Goal: Transaction & Acquisition: Purchase product/service

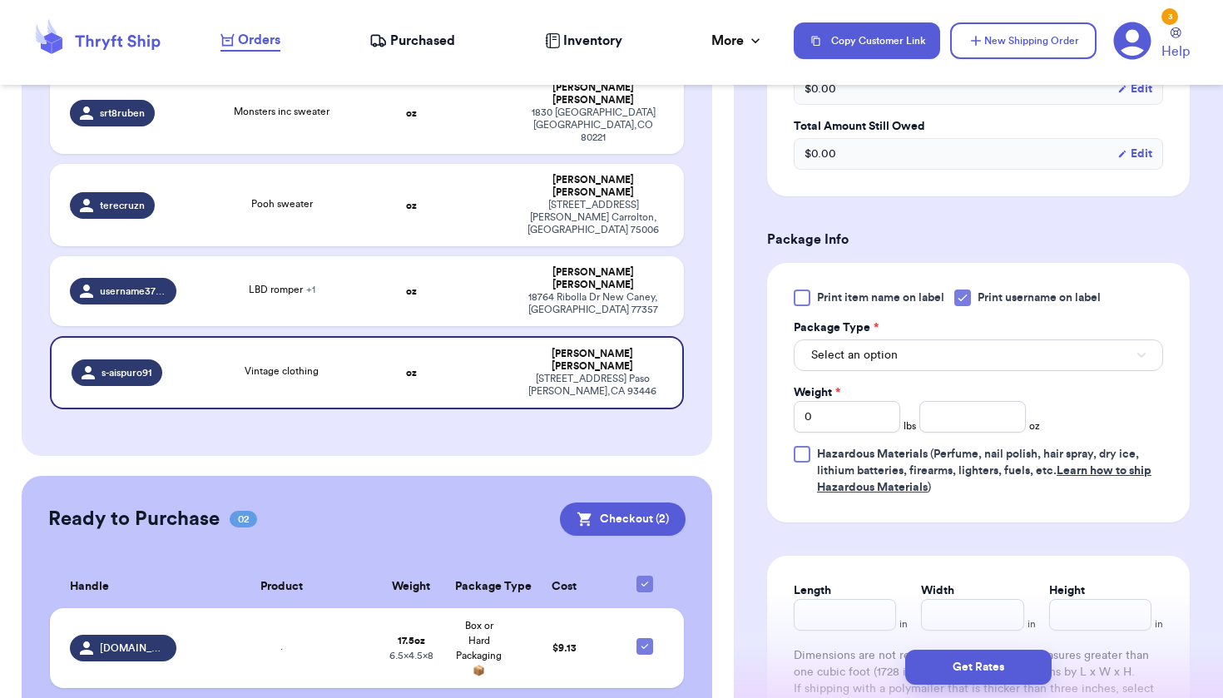
scroll to position [622, 0]
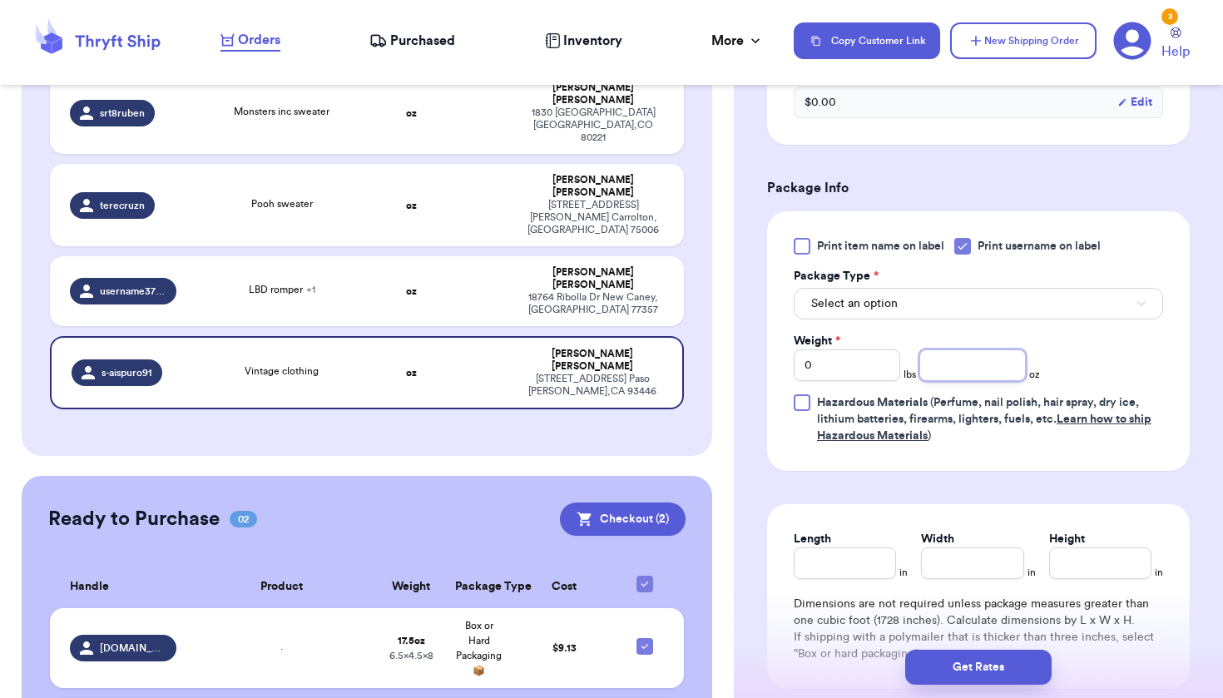
click at [937, 374] on input "number" at bounding box center [972, 365] width 106 height 32
click at [945, 308] on button "Select an option" at bounding box center [978, 304] width 369 height 32
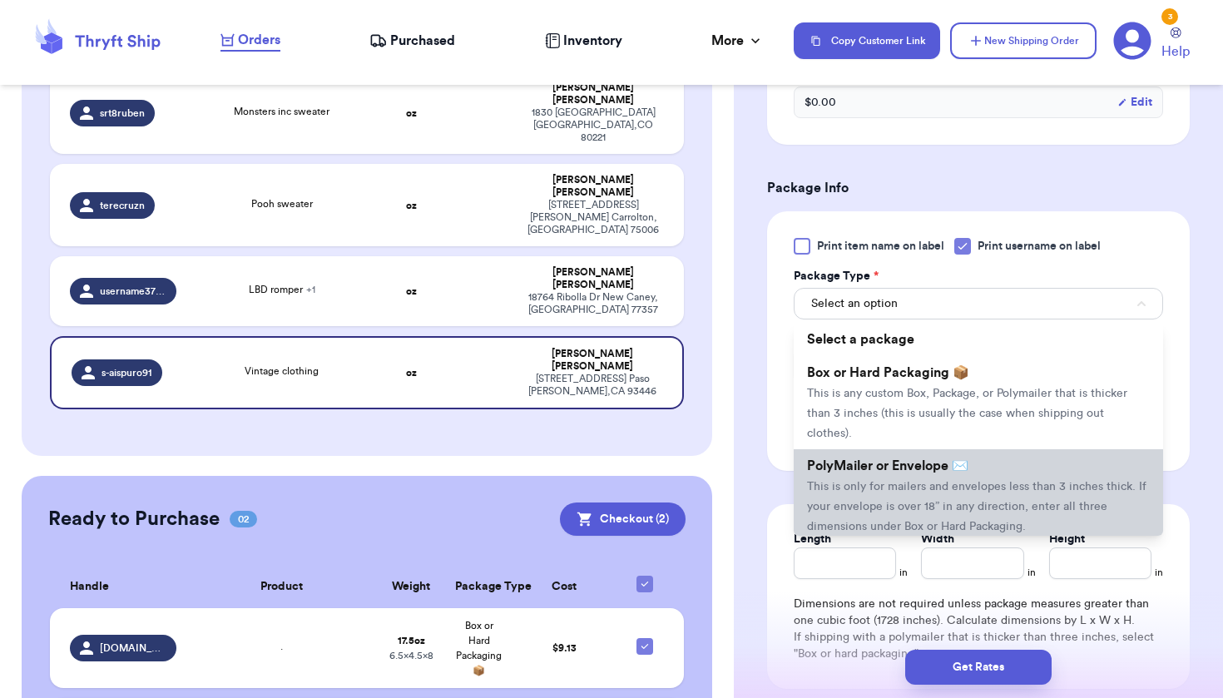
click at [927, 482] on li "PolyMailer or Envelope ✉️ This is only for mailers and envelopes less than 3 in…" at bounding box center [978, 495] width 369 height 93
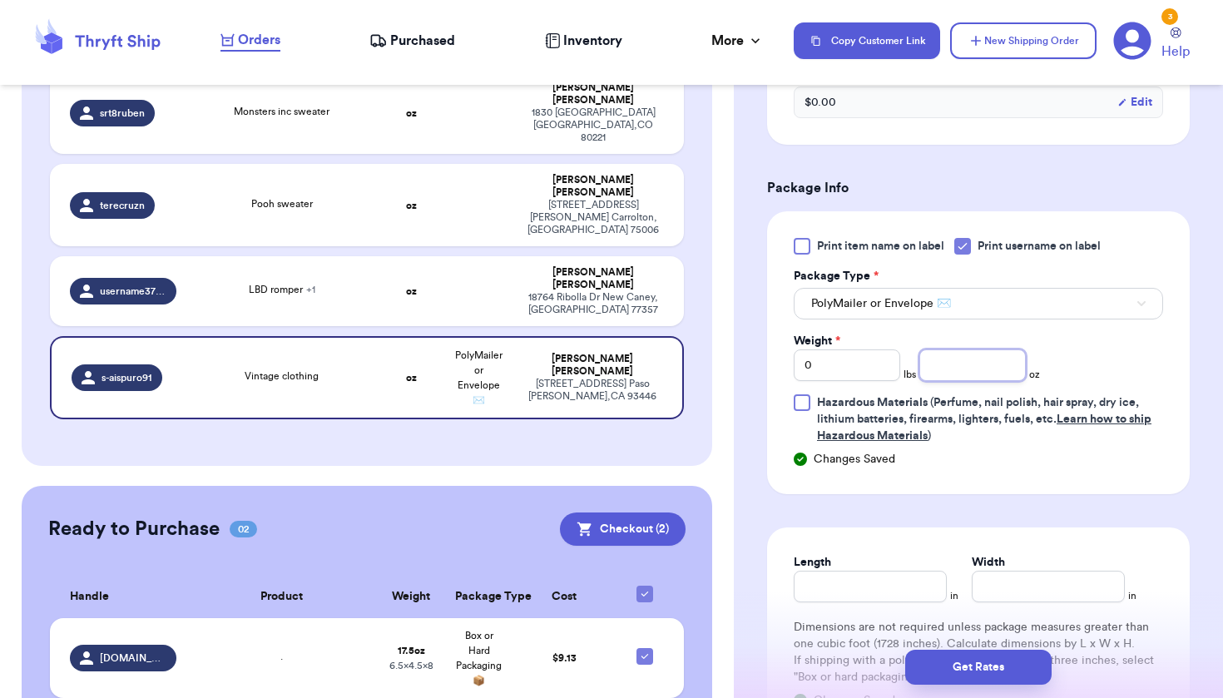
click at [962, 369] on input "number" at bounding box center [972, 365] width 106 height 32
type input "8.1"
type input "6"
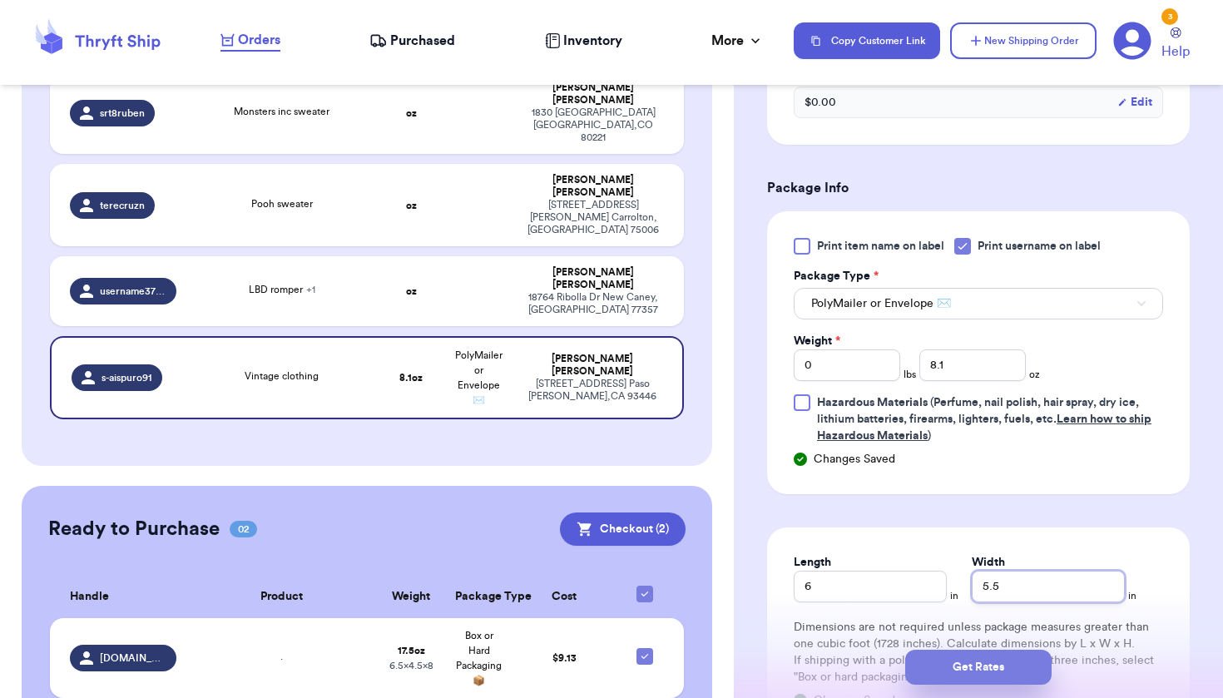
type input "5.5"
click at [1009, 664] on button "Get Rates" at bounding box center [978, 667] width 146 height 35
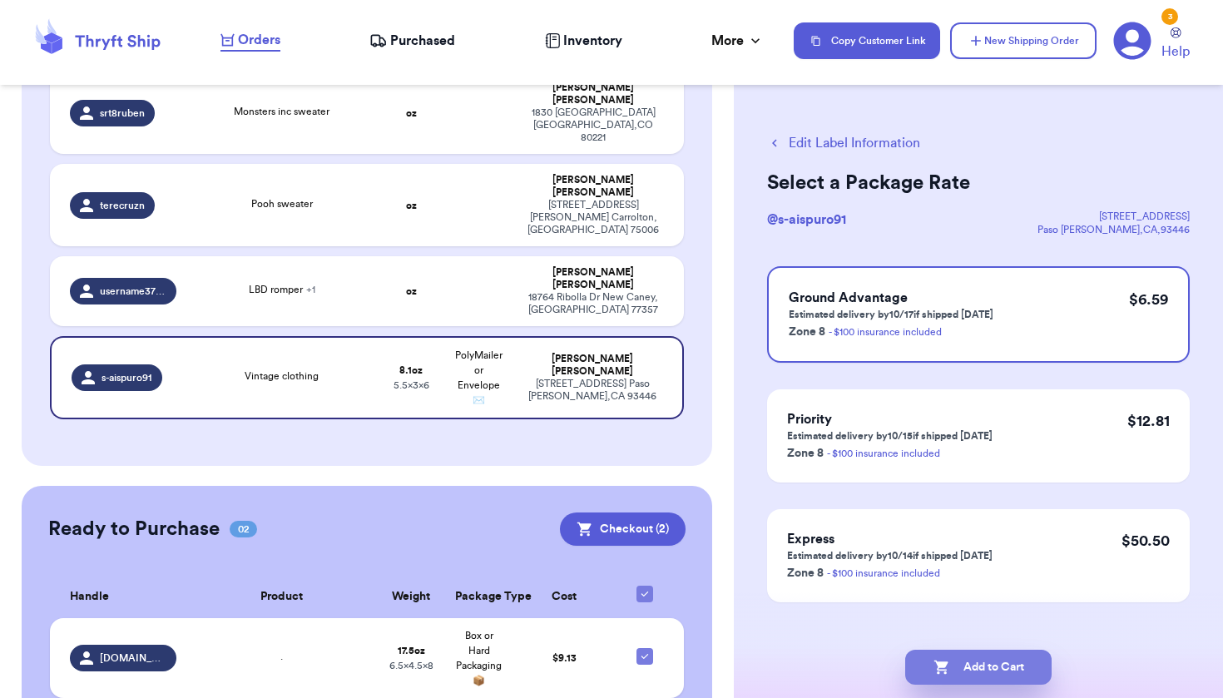
click at [1018, 669] on button "Add to Cart" at bounding box center [978, 667] width 146 height 35
checkbox input "true"
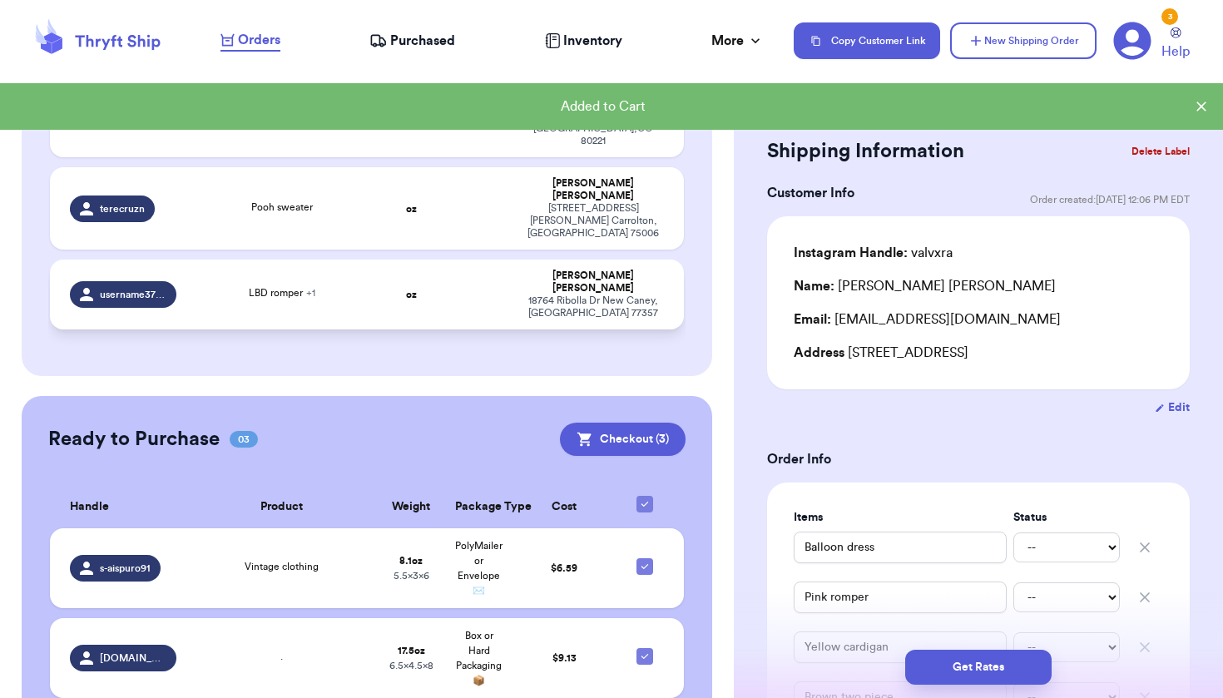
click at [655, 260] on td "[PERSON_NAME] [STREET_ADDRESS]" at bounding box center [598, 295] width 171 height 70
type input "LBD romper"
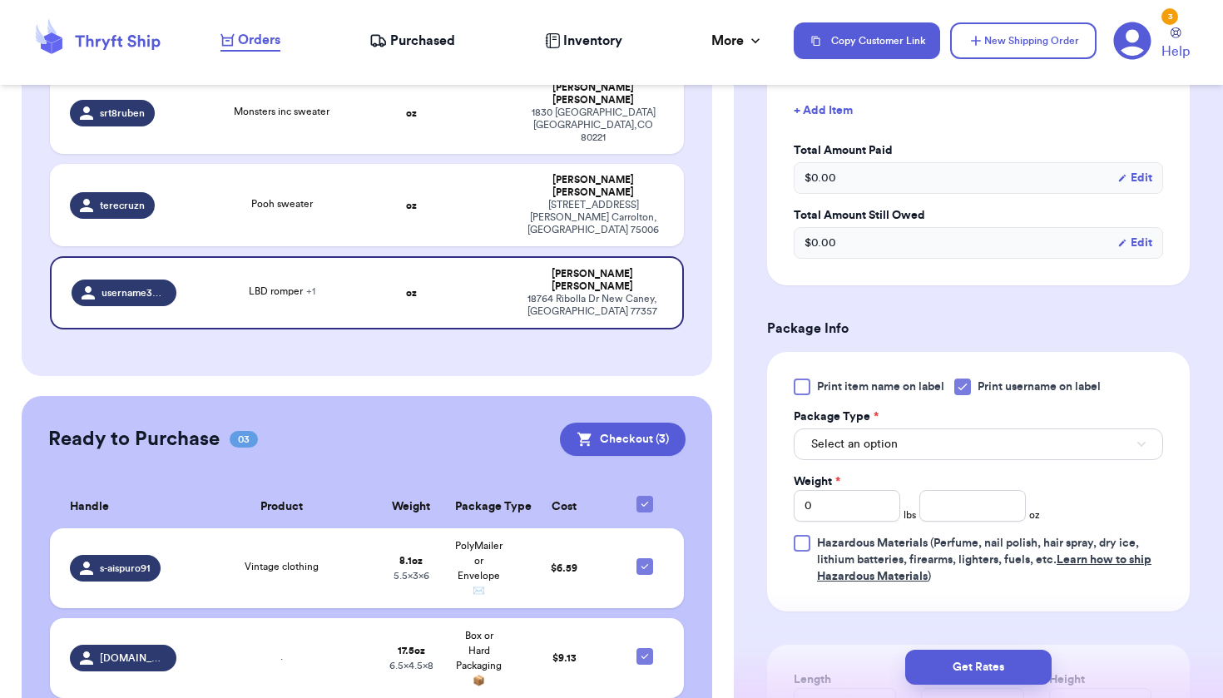
scroll to position [547, 0]
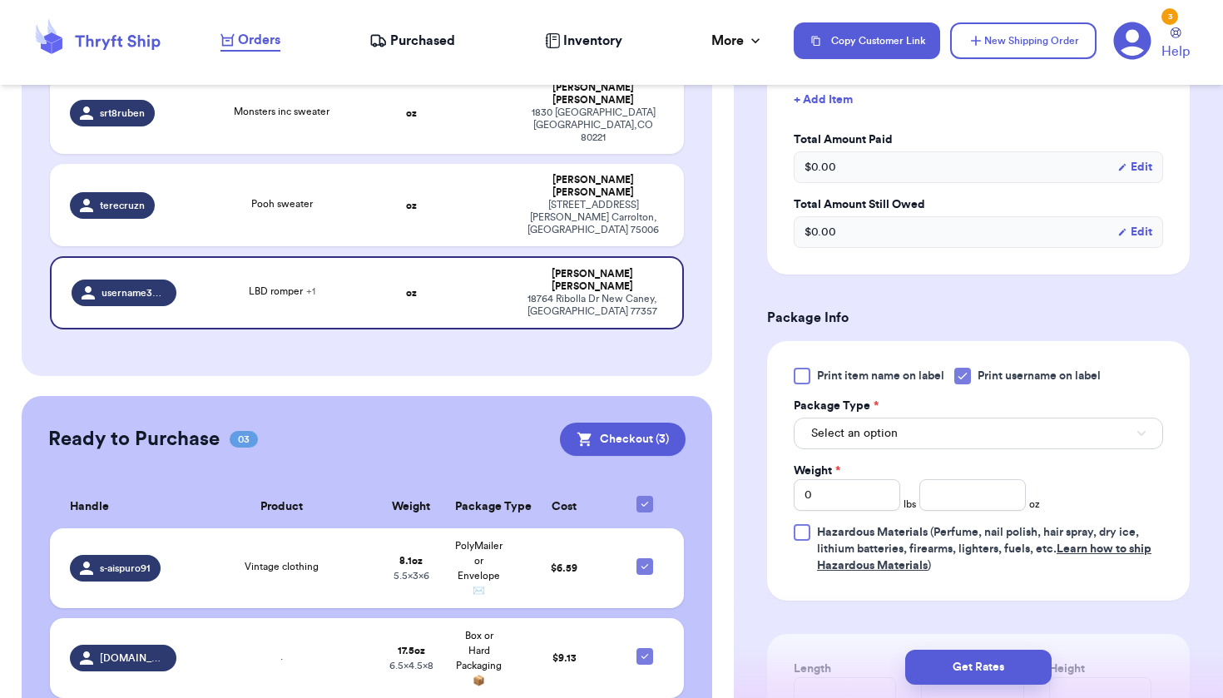
click at [952, 434] on button "Select an option" at bounding box center [978, 434] width 369 height 32
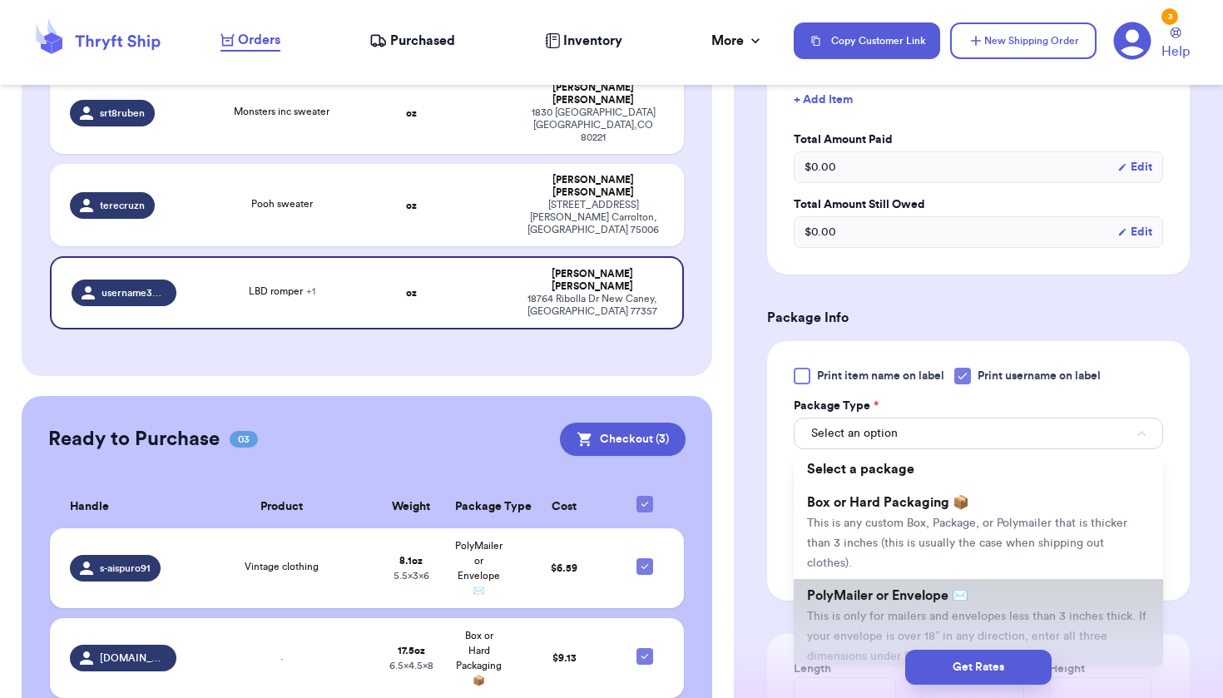
click at [909, 595] on span "PolyMailer or Envelope ✉️" at bounding box center [887, 595] width 161 height 13
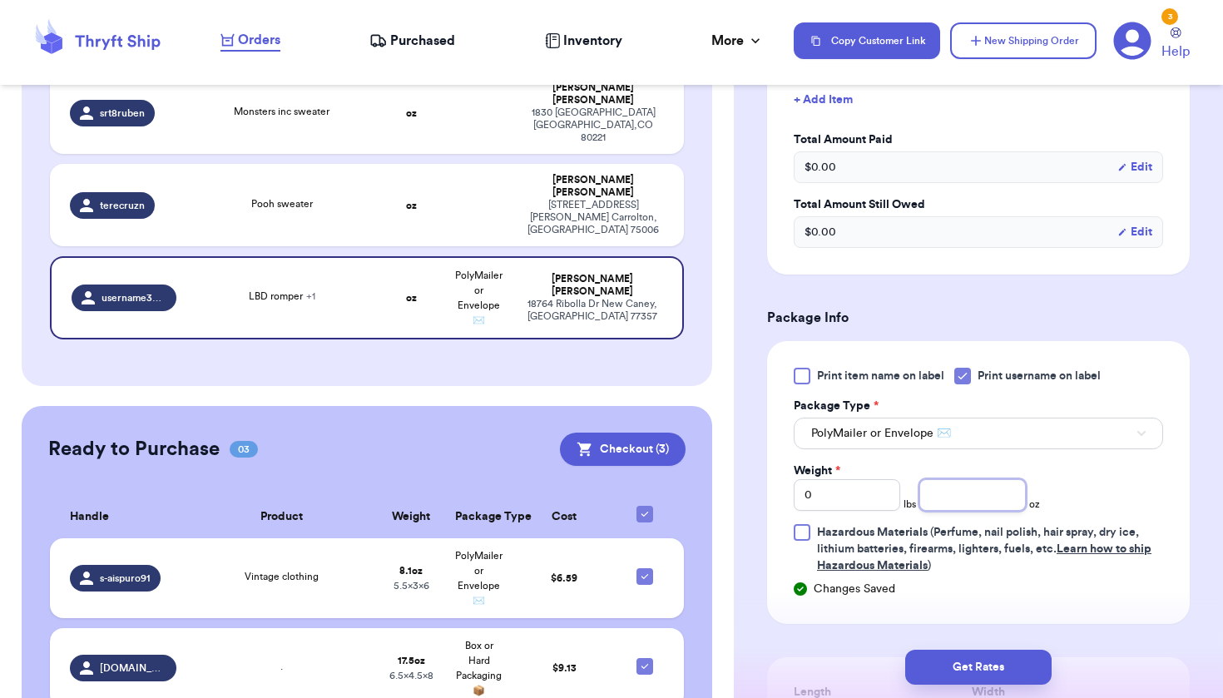
click at [947, 495] on input "number" at bounding box center [972, 495] width 106 height 32
type input "9.8"
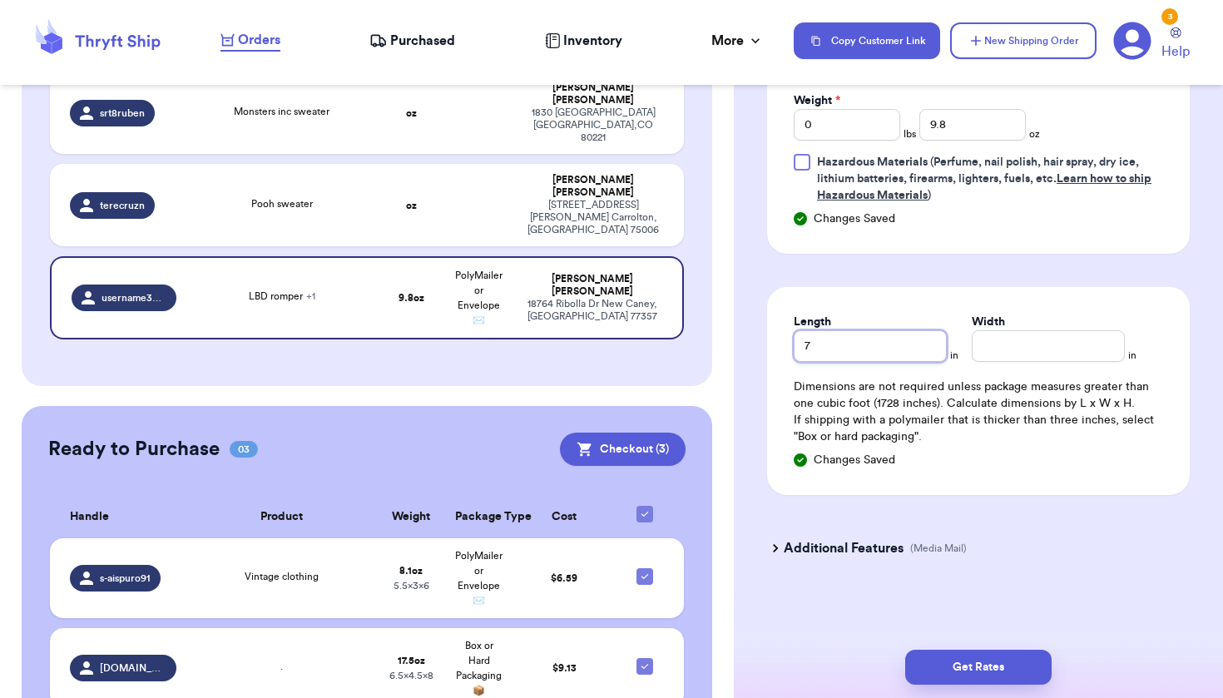
type input "7"
type input "6"
click at [984, 663] on button "Get Rates" at bounding box center [978, 667] width 146 height 35
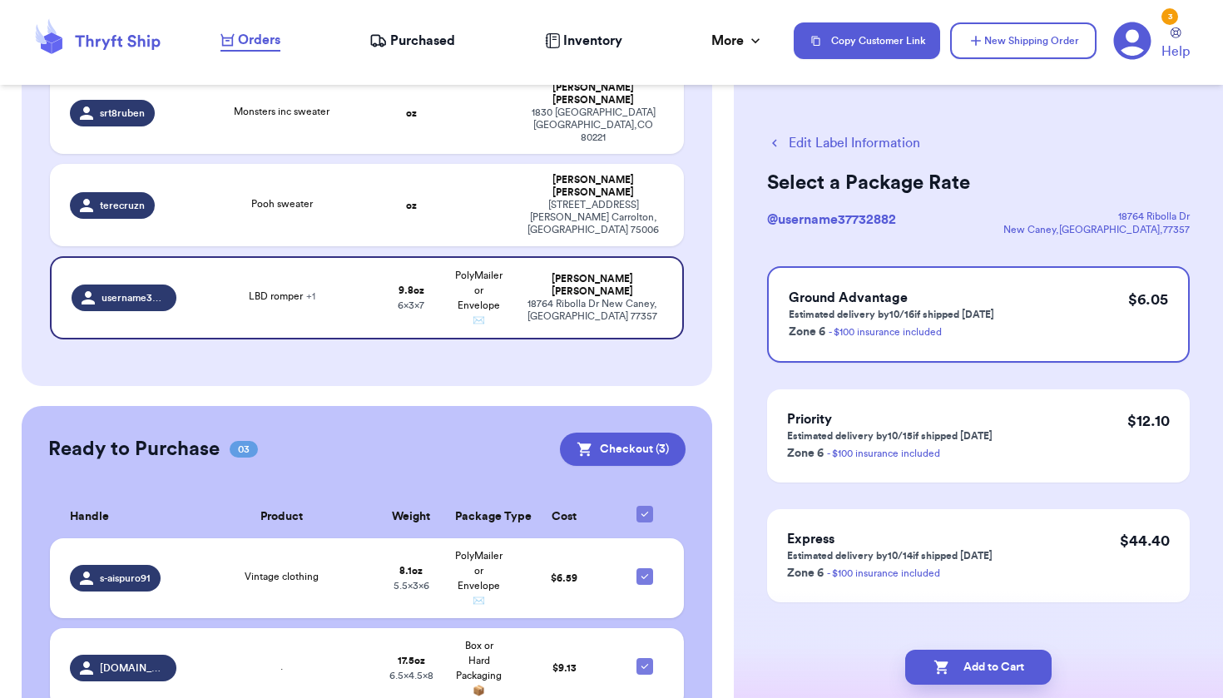
click at [984, 663] on button "Add to Cart" at bounding box center [978, 667] width 146 height 35
checkbox input "true"
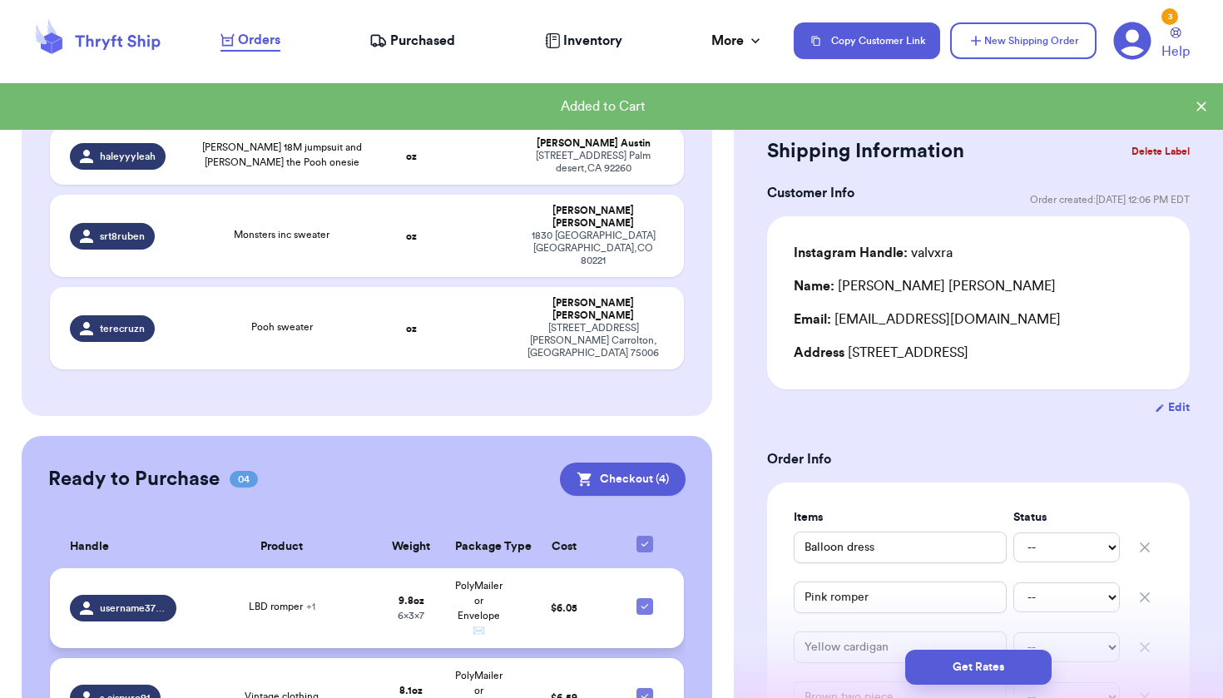
scroll to position [477, 0]
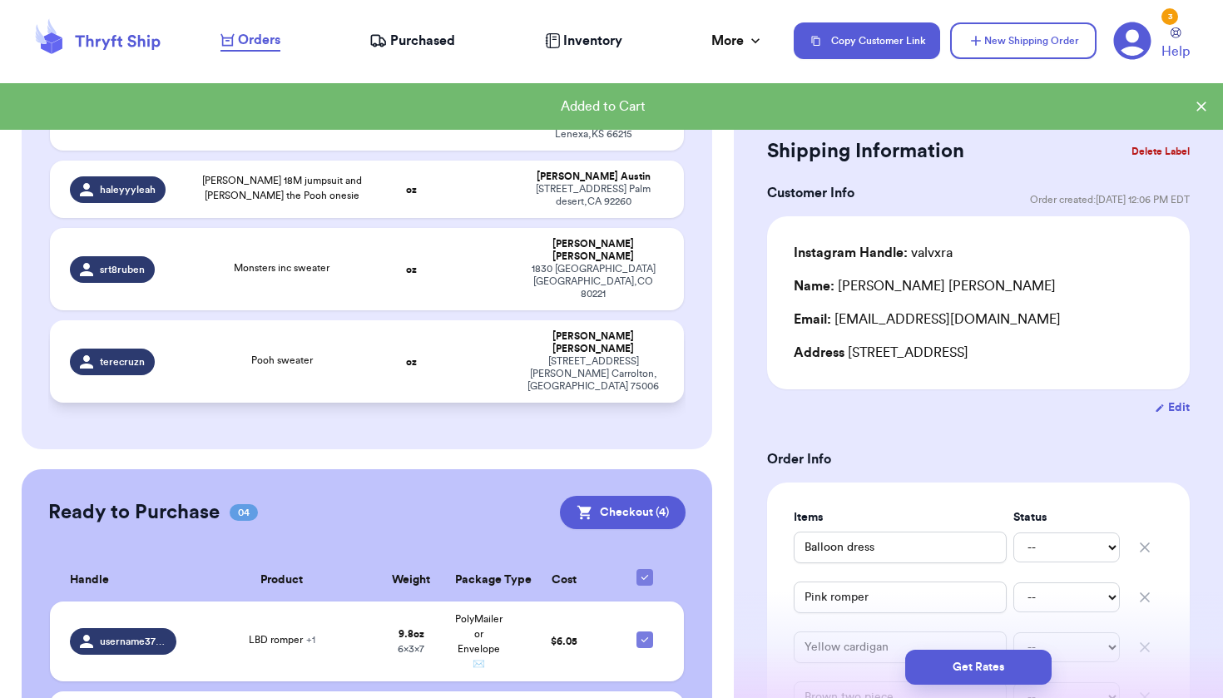
click at [445, 320] on td at bounding box center [479, 361] width 68 height 82
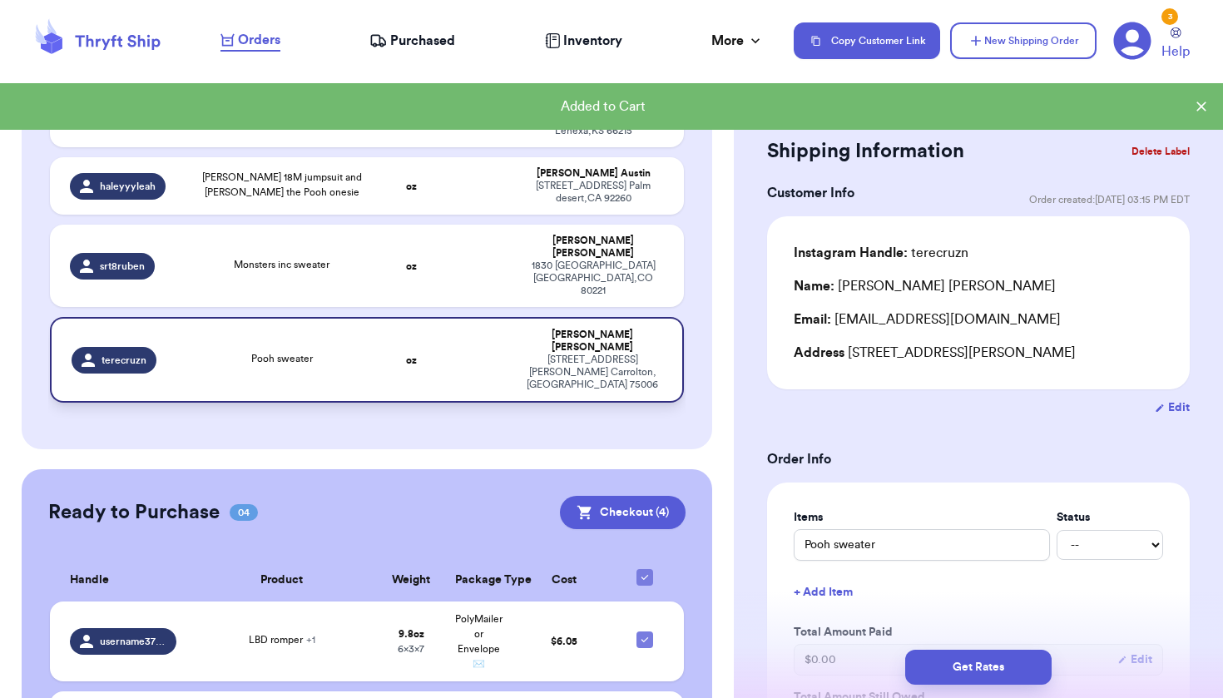
type input "Pooh sweater"
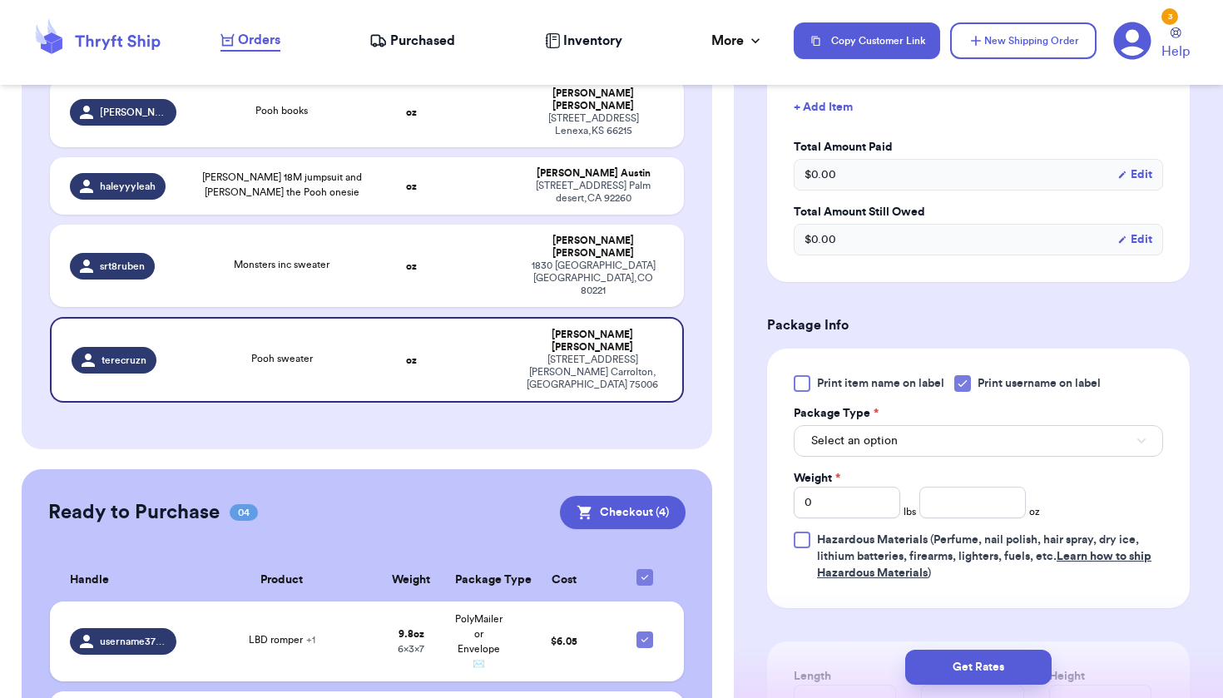
scroll to position [490, 0]
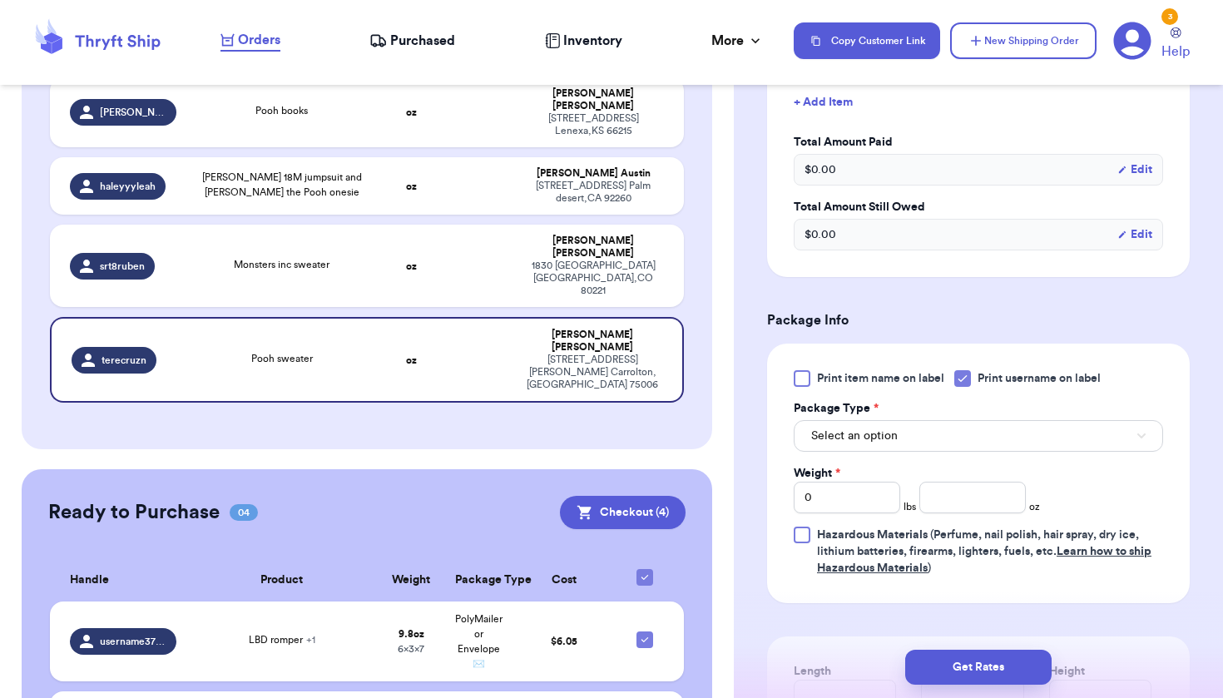
click at [910, 451] on button "Select an option" at bounding box center [978, 436] width 369 height 32
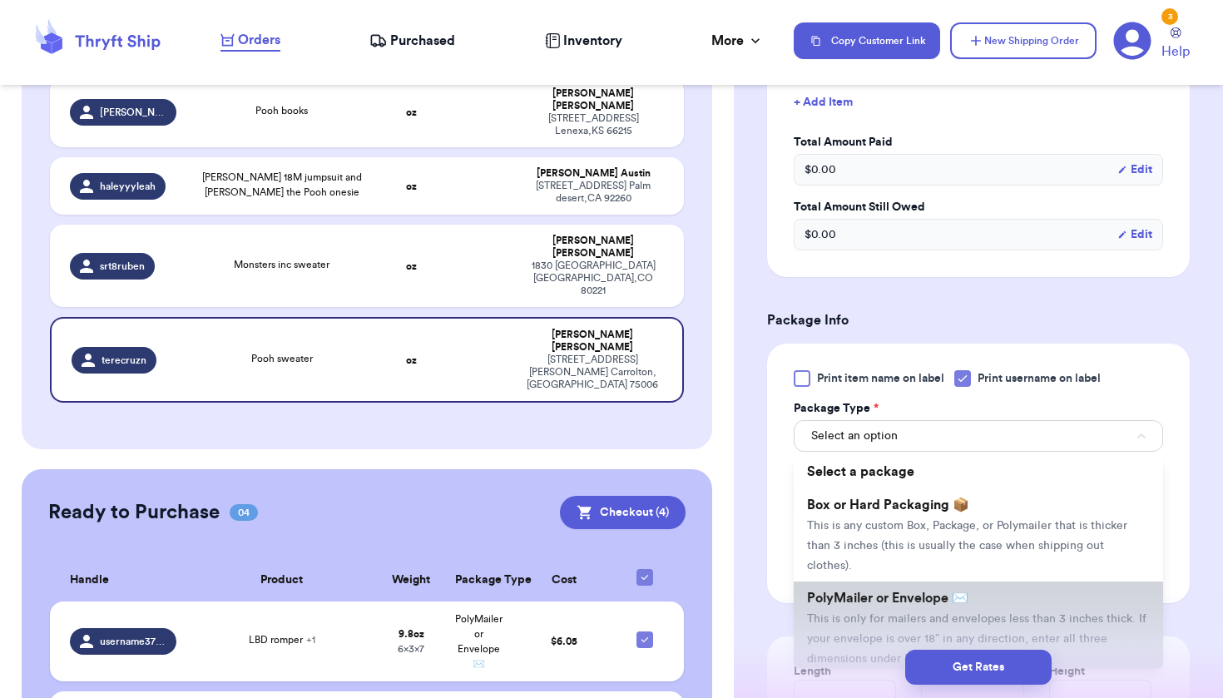
click at [879, 605] on span "PolyMailer or Envelope ✉️" at bounding box center [887, 597] width 161 height 13
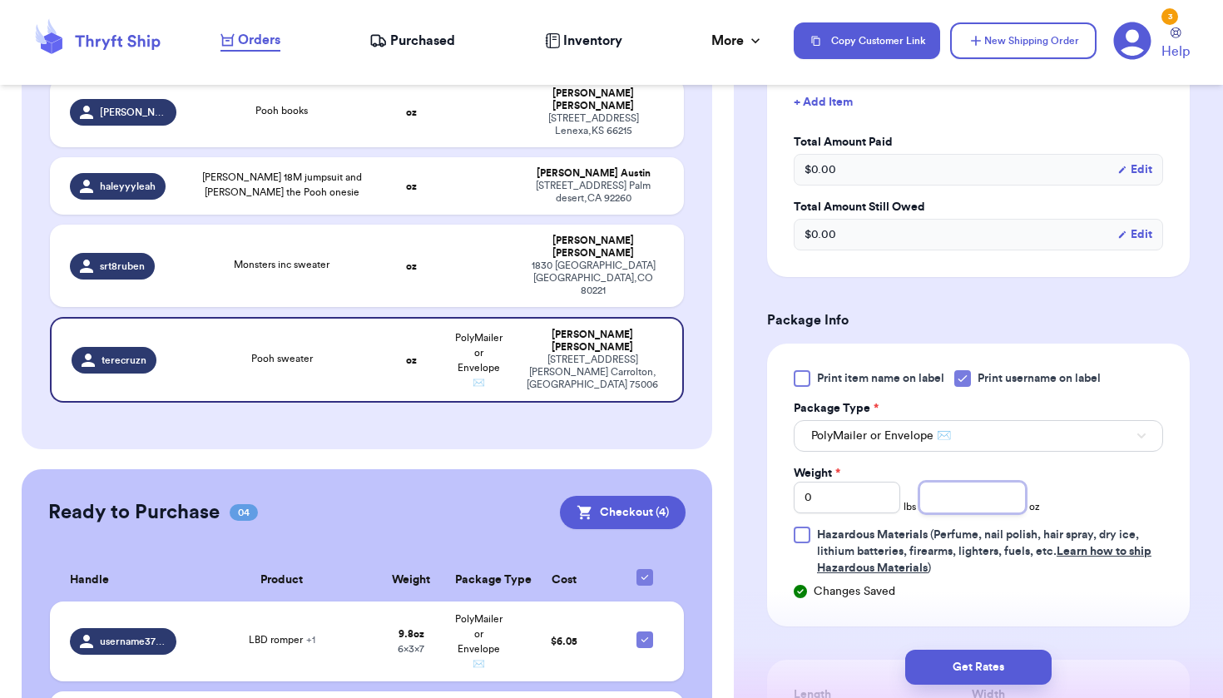
click at [948, 500] on input "number" at bounding box center [972, 498] width 106 height 32
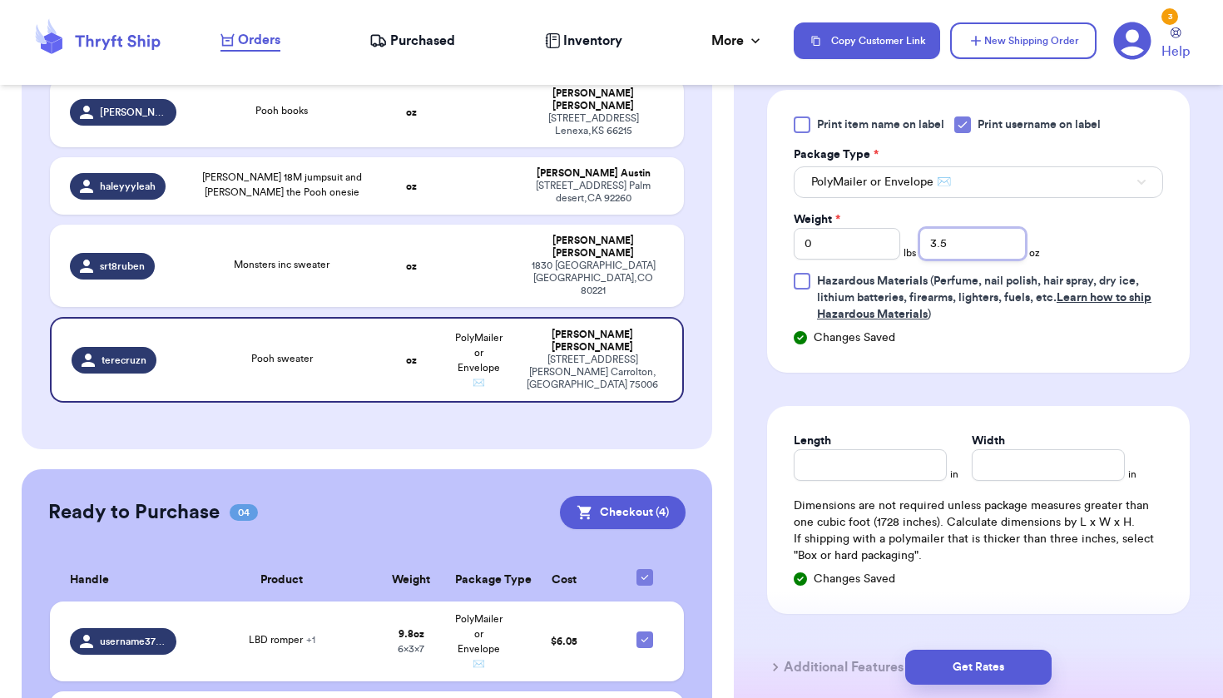
scroll to position [740, 0]
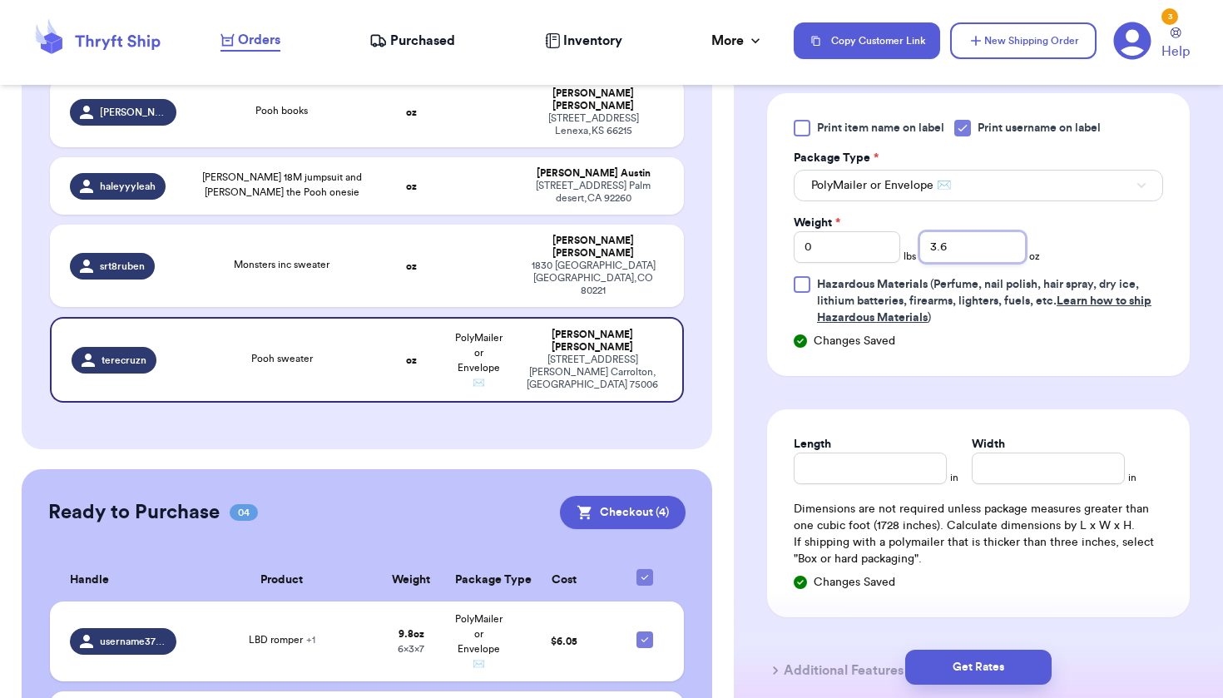
type input "3.6"
type input "6"
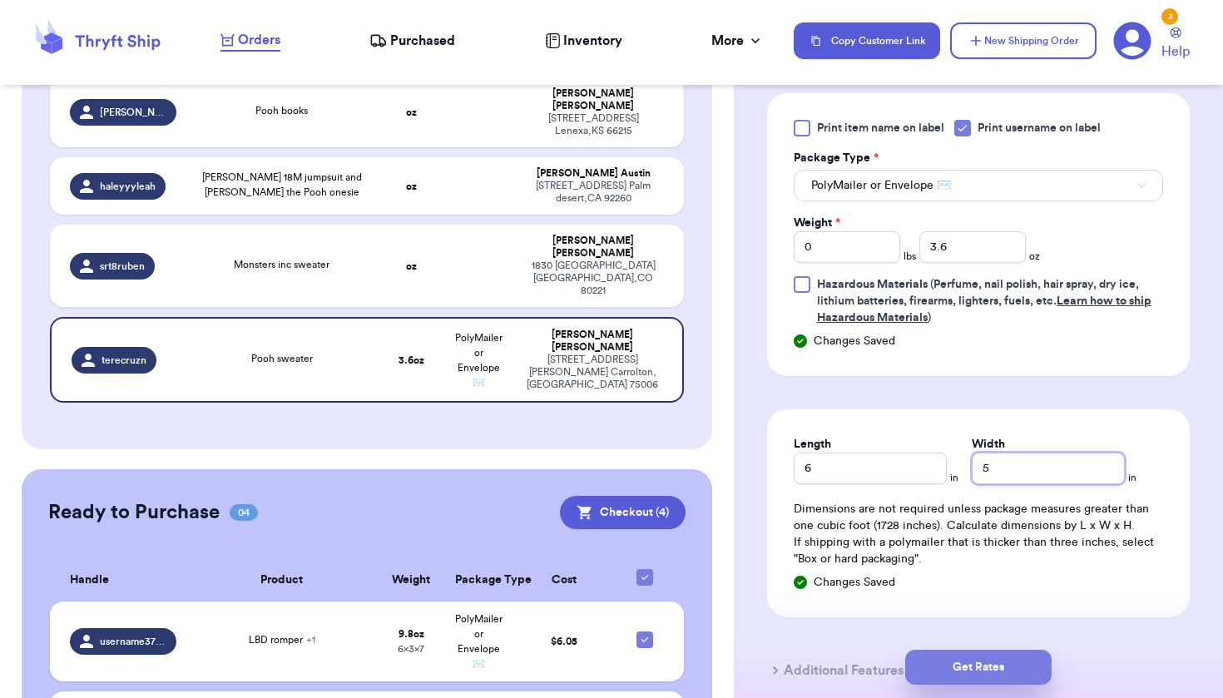
type input "5"
click at [997, 675] on button "Get Rates" at bounding box center [978, 667] width 146 height 35
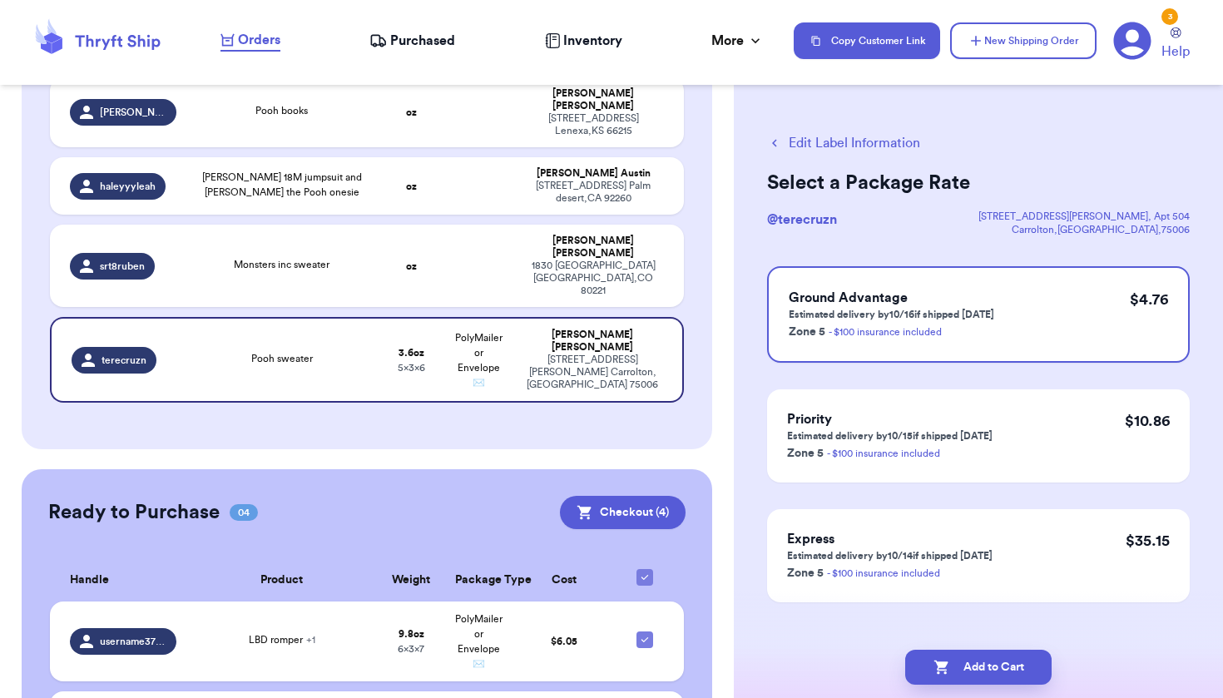
click at [997, 675] on button "Add to Cart" at bounding box center [978, 667] width 146 height 35
checkbox input "true"
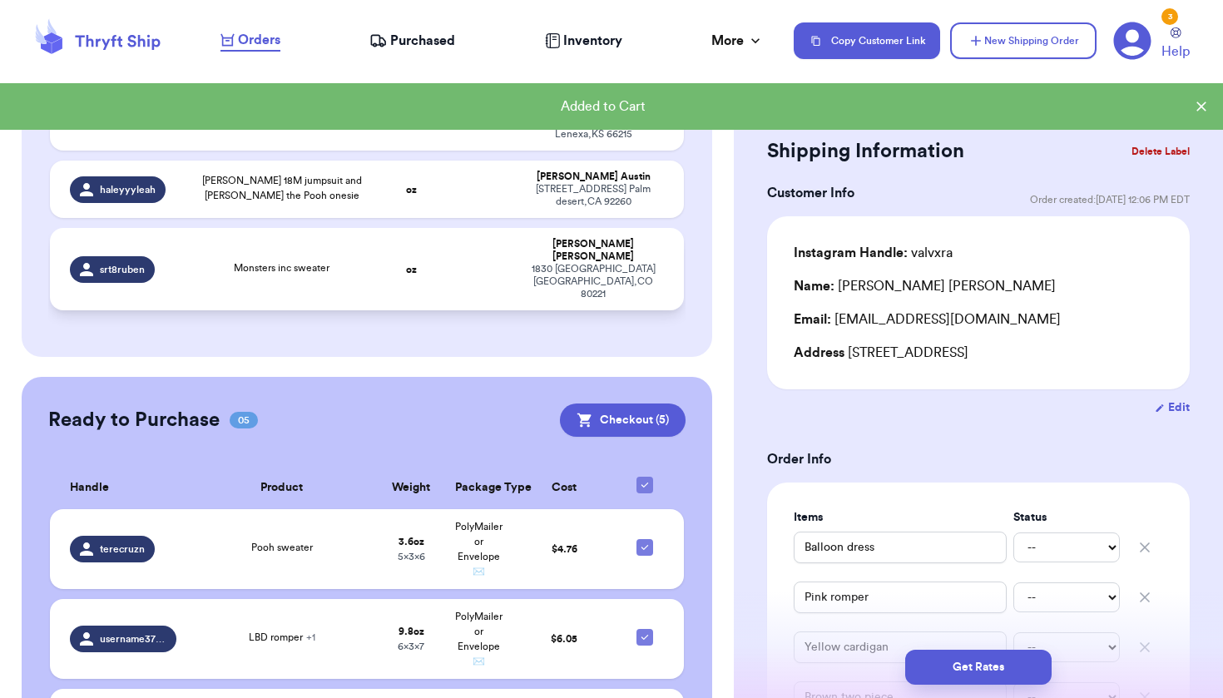
click at [367, 228] on td "Monsters inc sweater" at bounding box center [281, 269] width 190 height 82
type input "Monsters inc sweater"
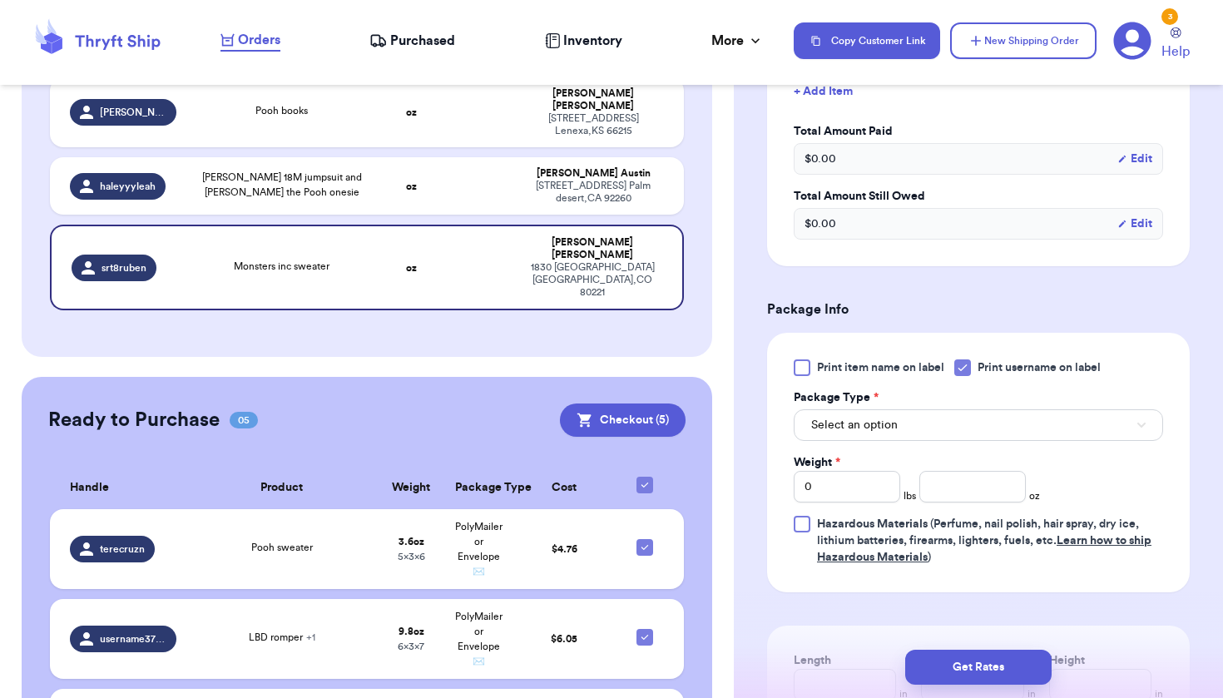
scroll to position [502, 0]
click at [905, 438] on button "Select an option" at bounding box center [978, 424] width 369 height 32
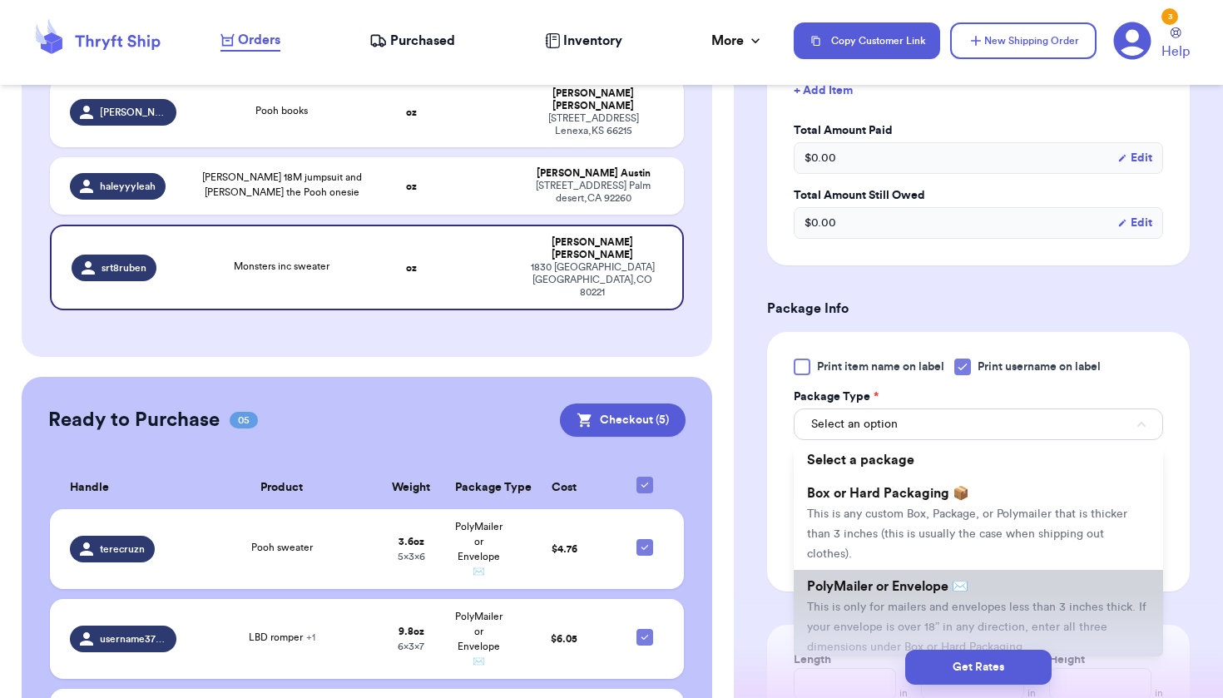
click at [883, 593] on span "PolyMailer or Envelope ✉️" at bounding box center [887, 586] width 161 height 13
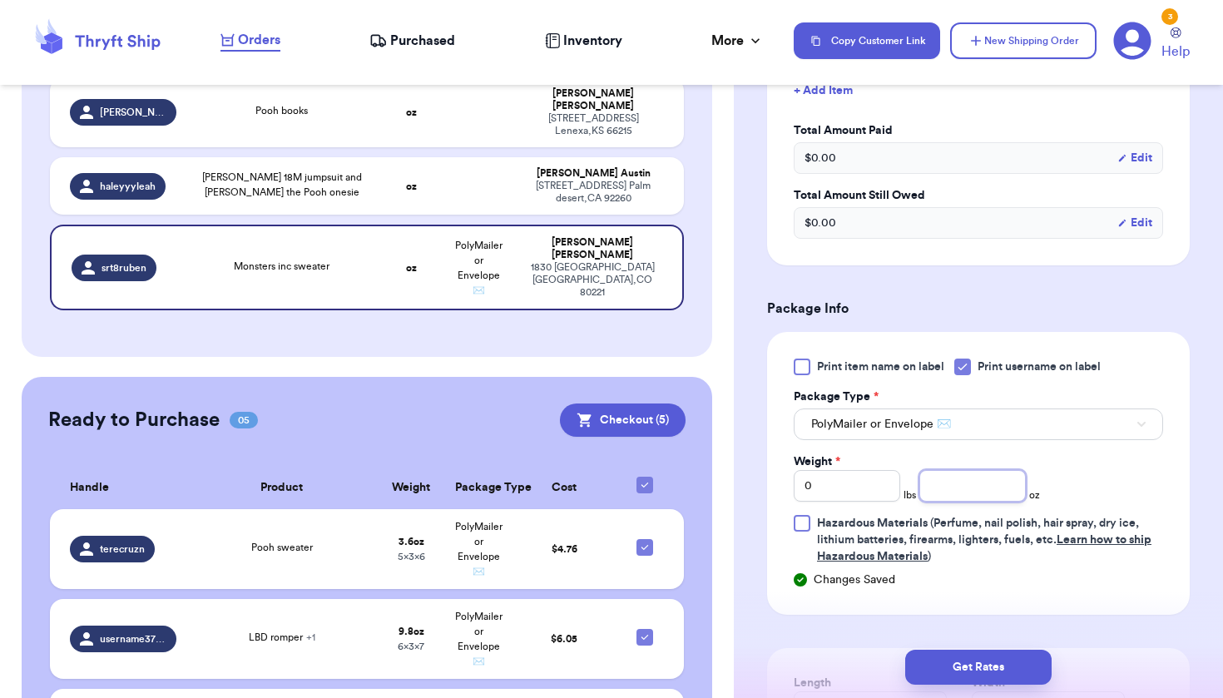
click at [952, 490] on input "number" at bounding box center [972, 486] width 106 height 32
type input "4.8"
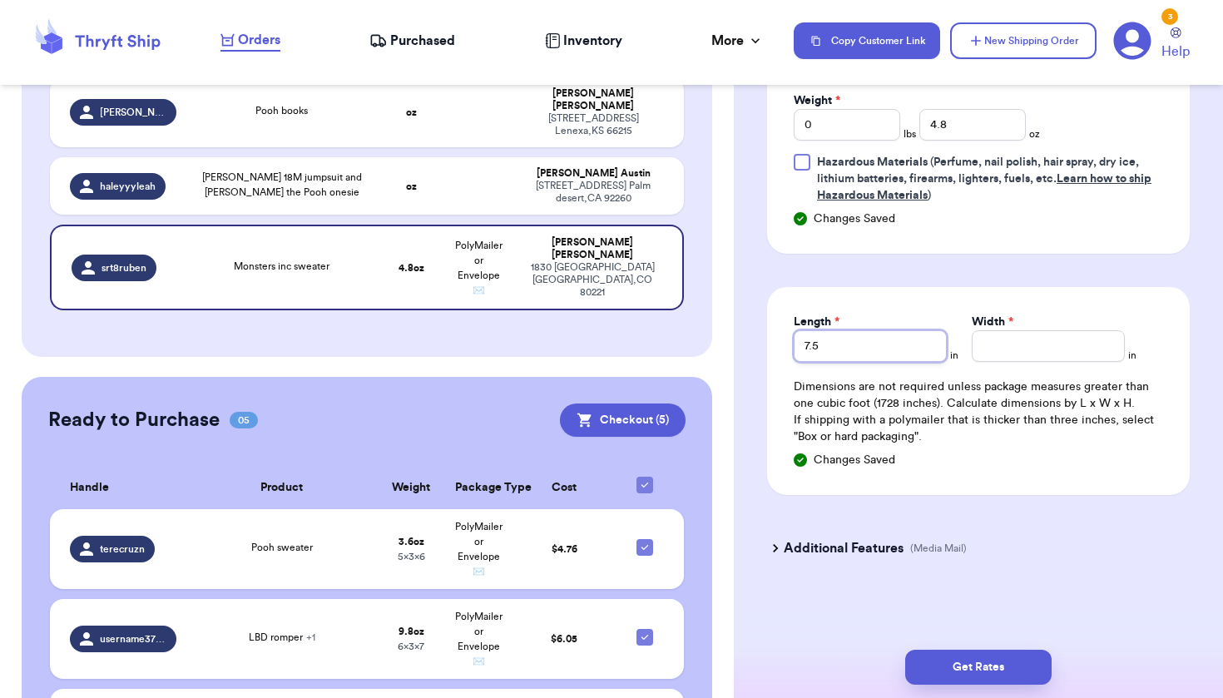
type input "7.5"
type input "6"
click at [955, 650] on button "Get Rates" at bounding box center [978, 667] width 146 height 35
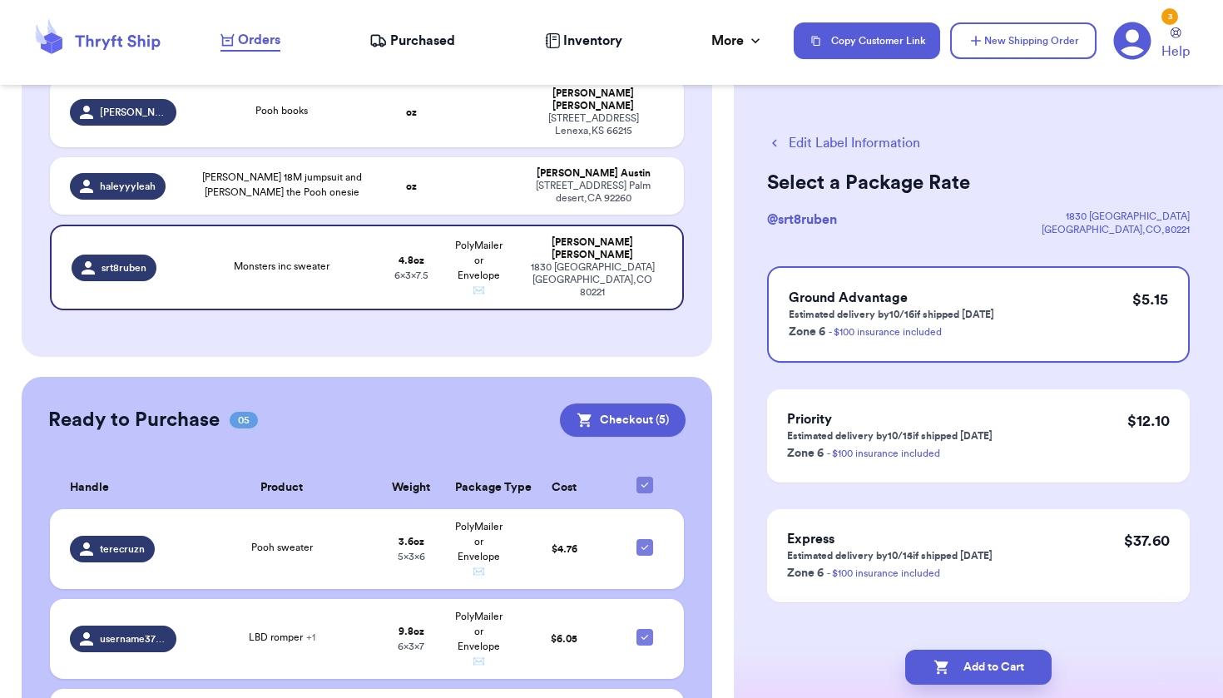
click at [955, 650] on button "Add to Cart" at bounding box center [978, 667] width 146 height 35
checkbox input "true"
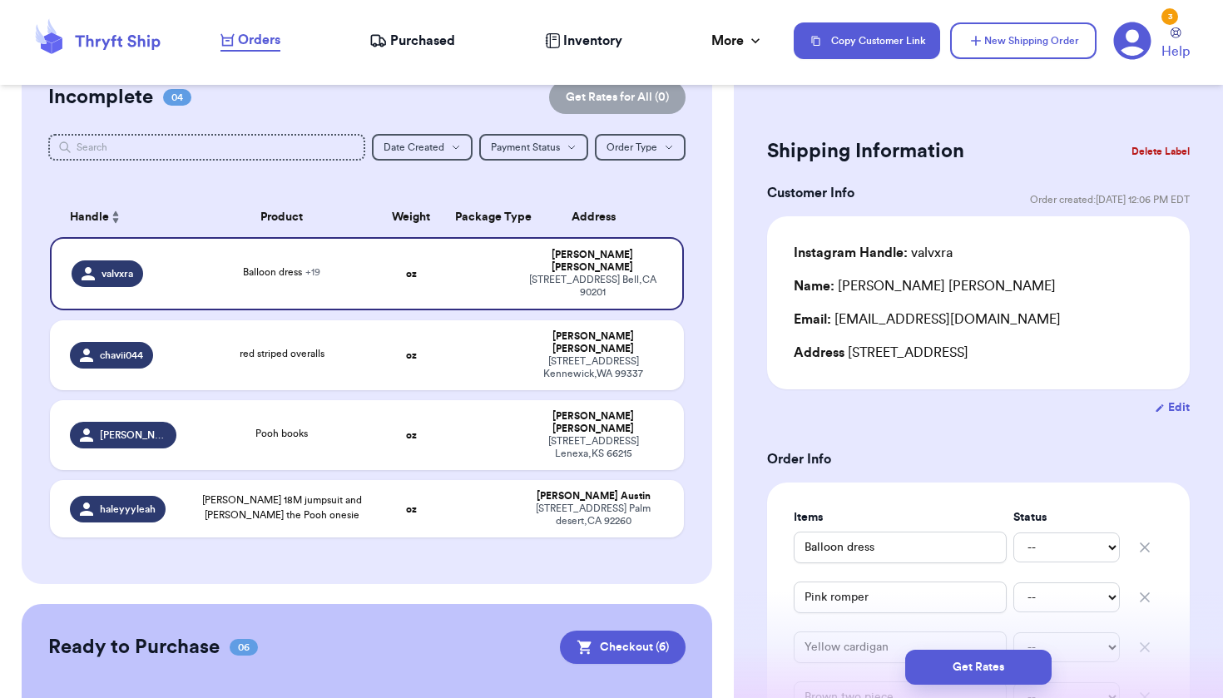
scroll to position [177, 0]
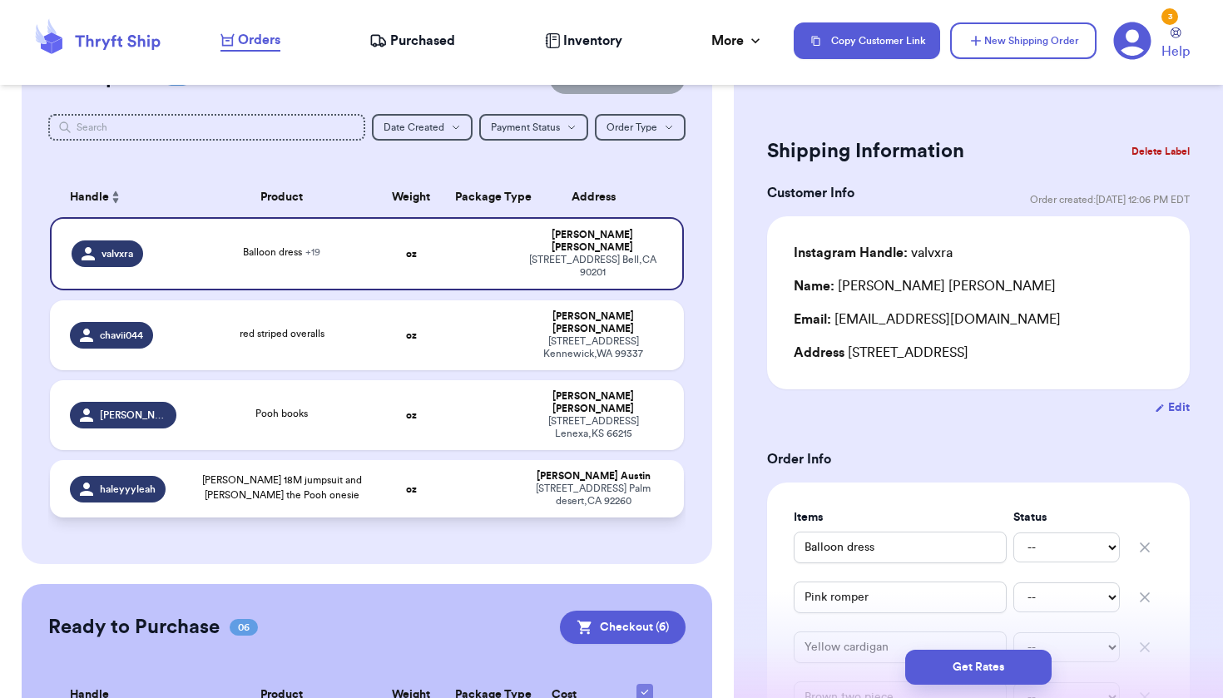
click at [406, 484] on strong "oz" at bounding box center [411, 489] width 11 height 10
type input "[PERSON_NAME] 18M jumpsuit and [PERSON_NAME] the Pooh onesie"
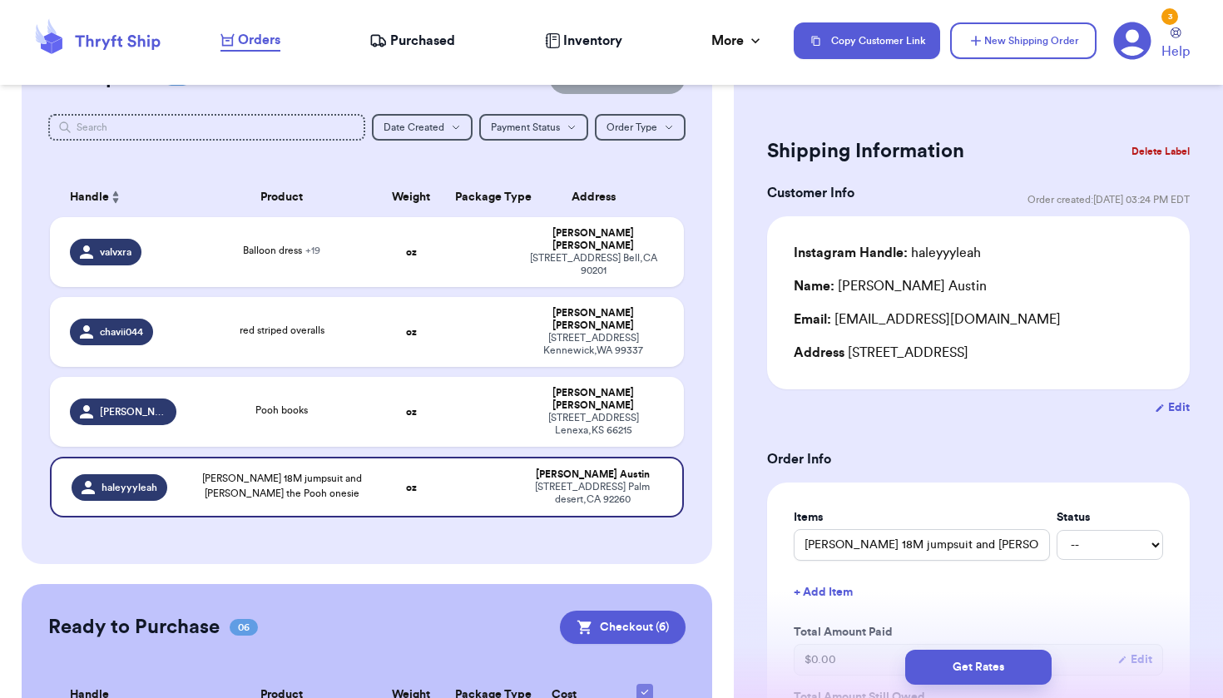
scroll to position [0, 0]
click at [571, 412] on div "[STREET_ADDRESS]" at bounding box center [593, 424] width 141 height 25
type input "Pooh books"
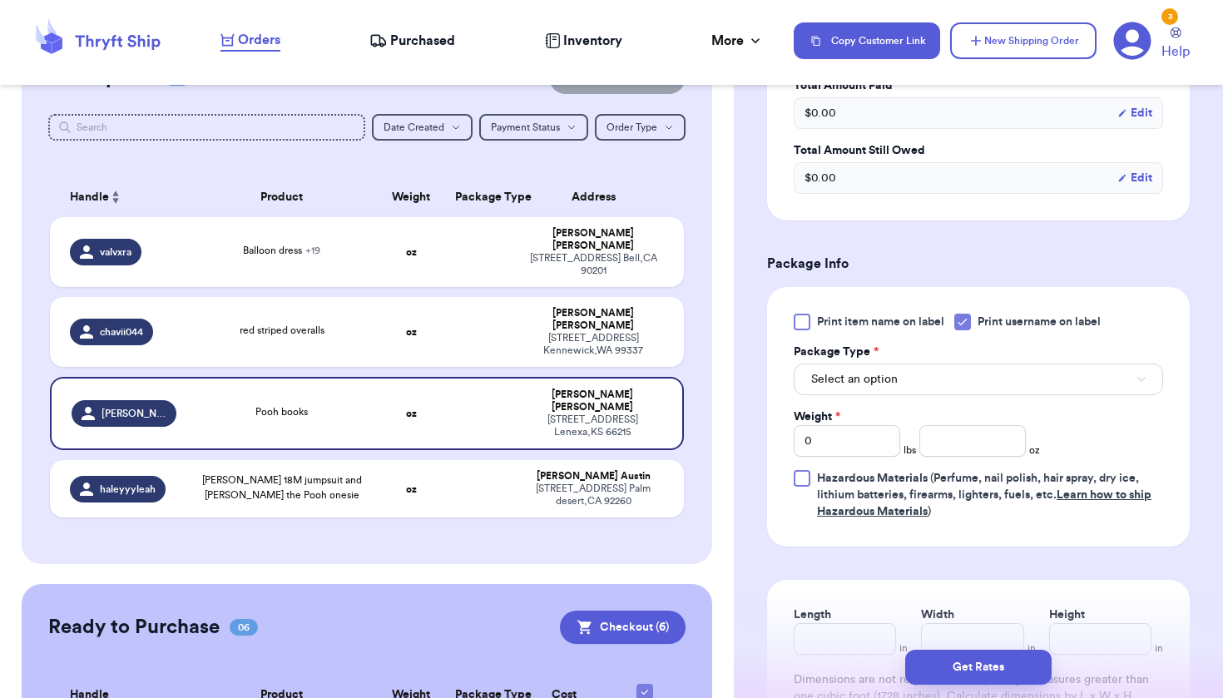
scroll to position [551, 0]
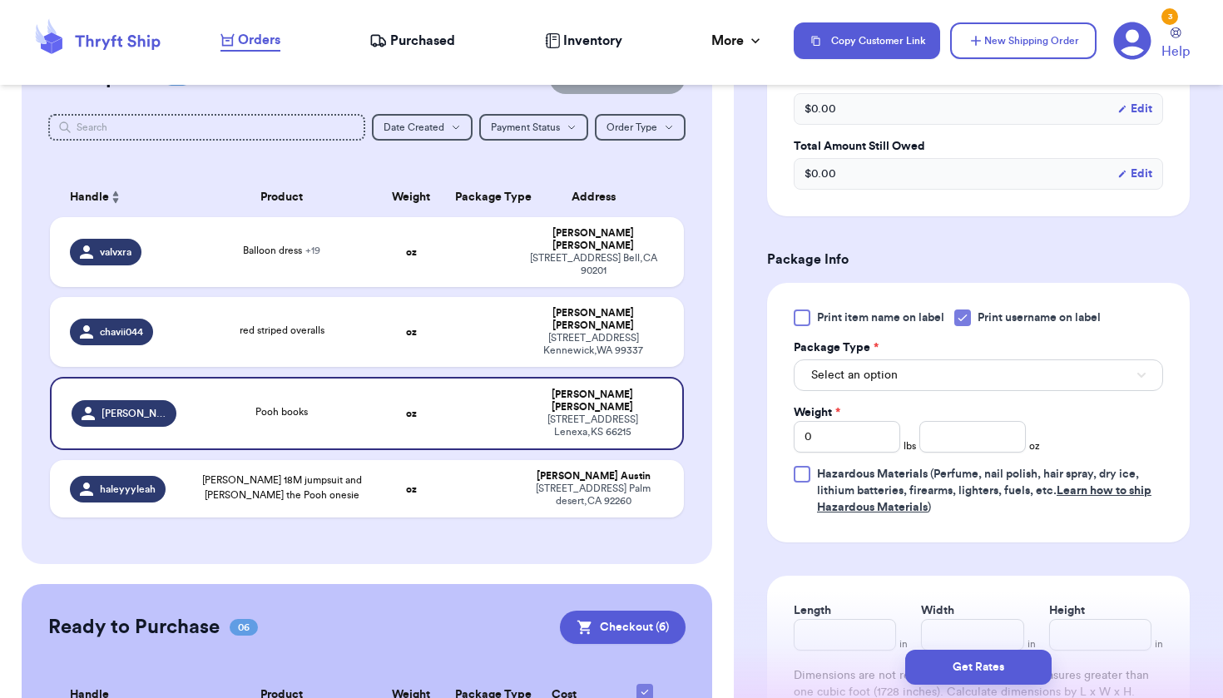
click at [919, 373] on button "Select an option" at bounding box center [978, 375] width 369 height 32
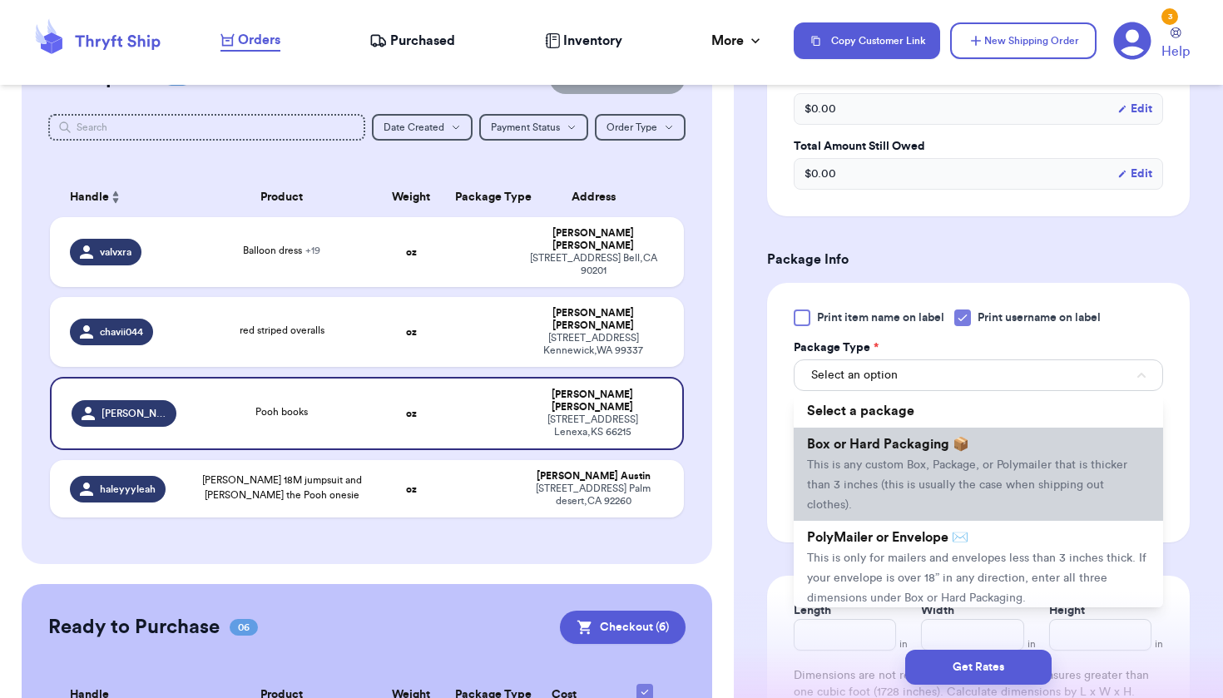
click at [957, 483] on span "This is any custom Box, Package, or Polymailer that is thicker than 3 inches (t…" at bounding box center [967, 485] width 320 height 52
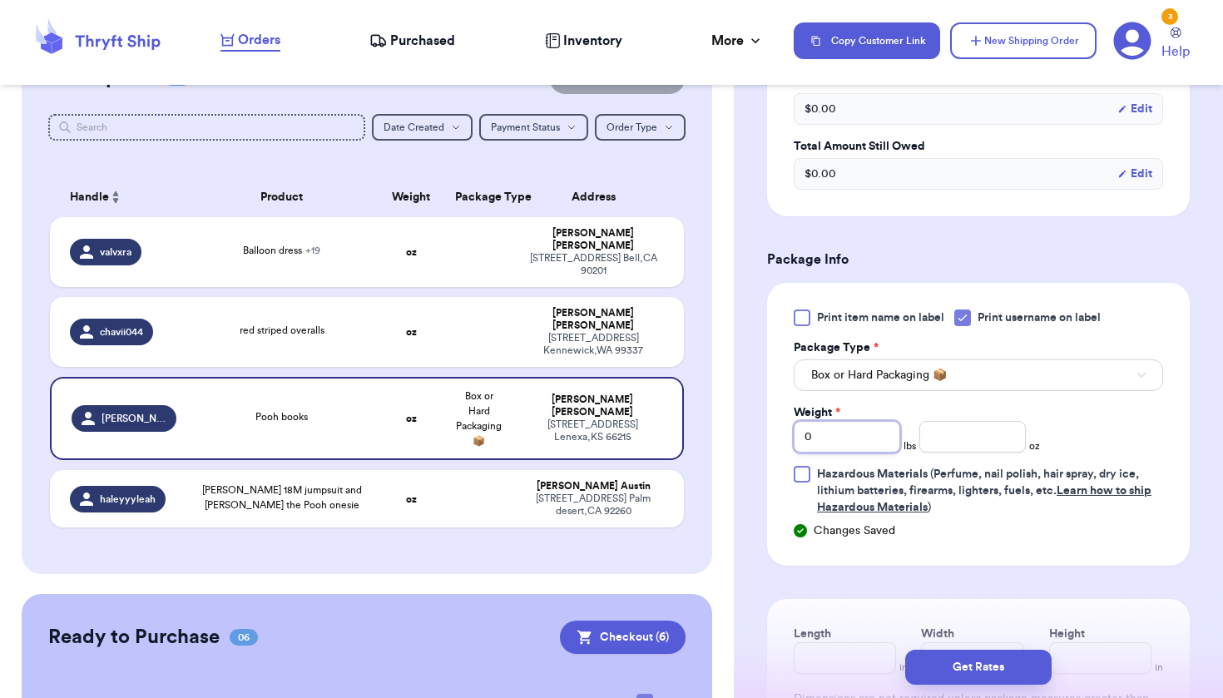
click at [855, 443] on input "0" at bounding box center [847, 437] width 106 height 32
type input "2"
type input "20"
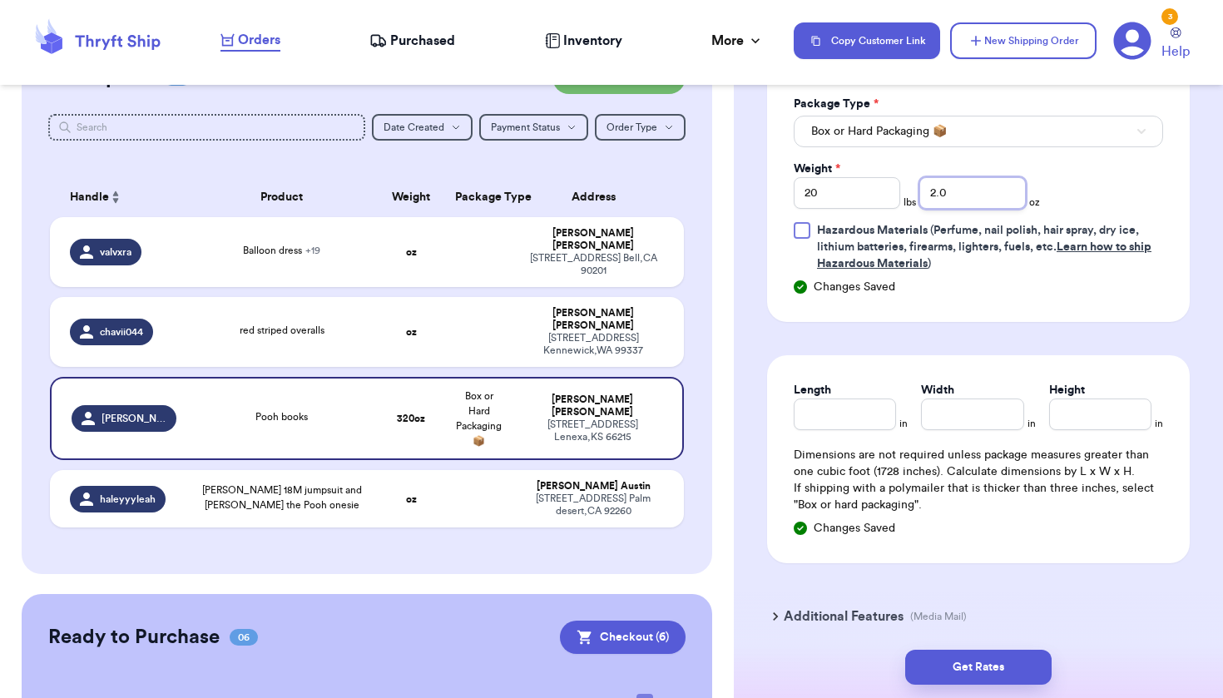
scroll to position [801, 0]
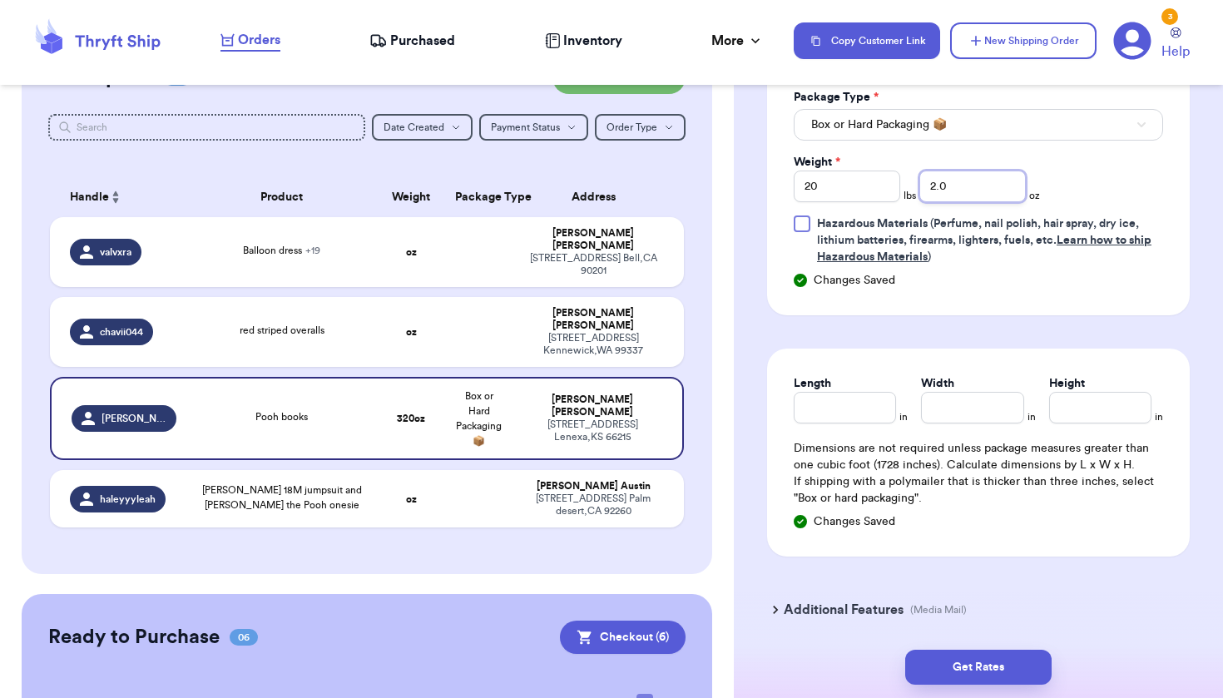
type input "2.0"
type input "17.5"
type input "13.5"
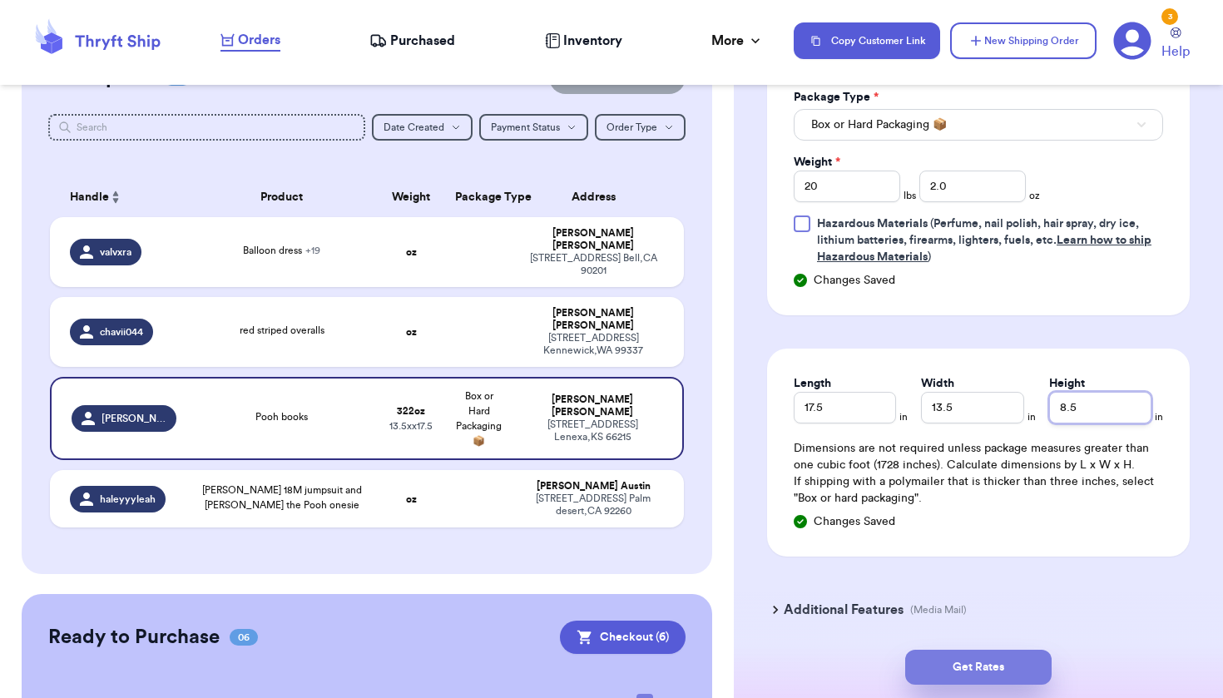
type input "8.5"
click at [990, 660] on button "Get Rates" at bounding box center [978, 667] width 146 height 35
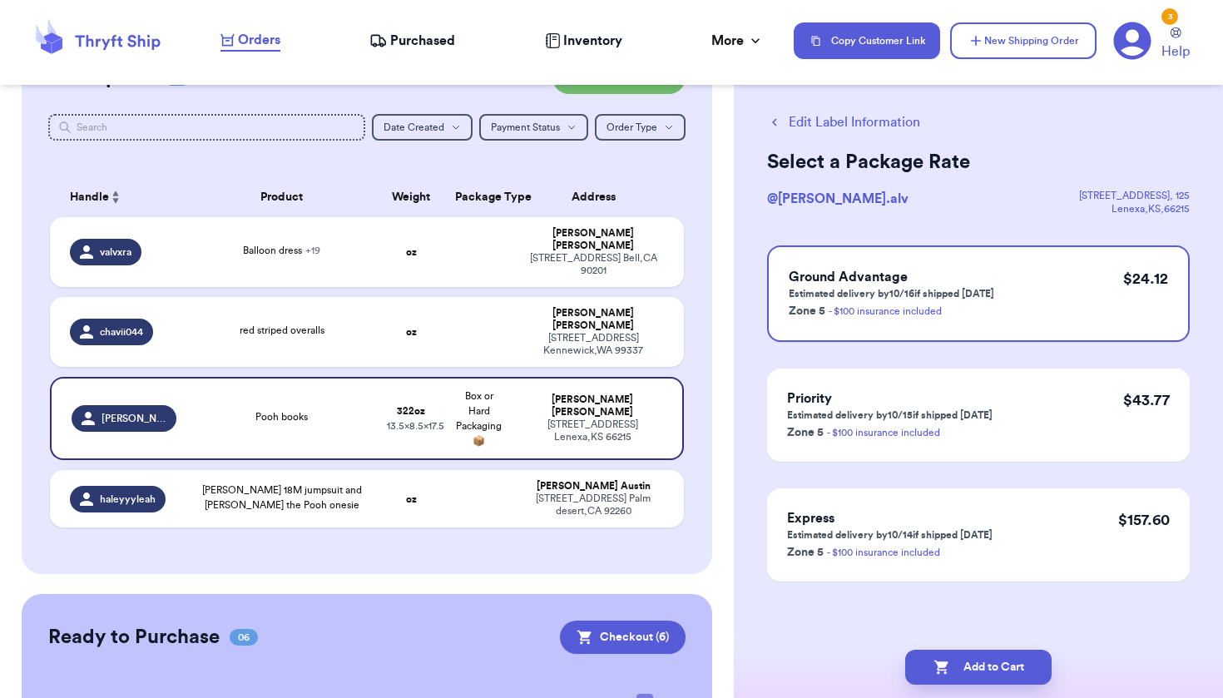
scroll to position [0, 0]
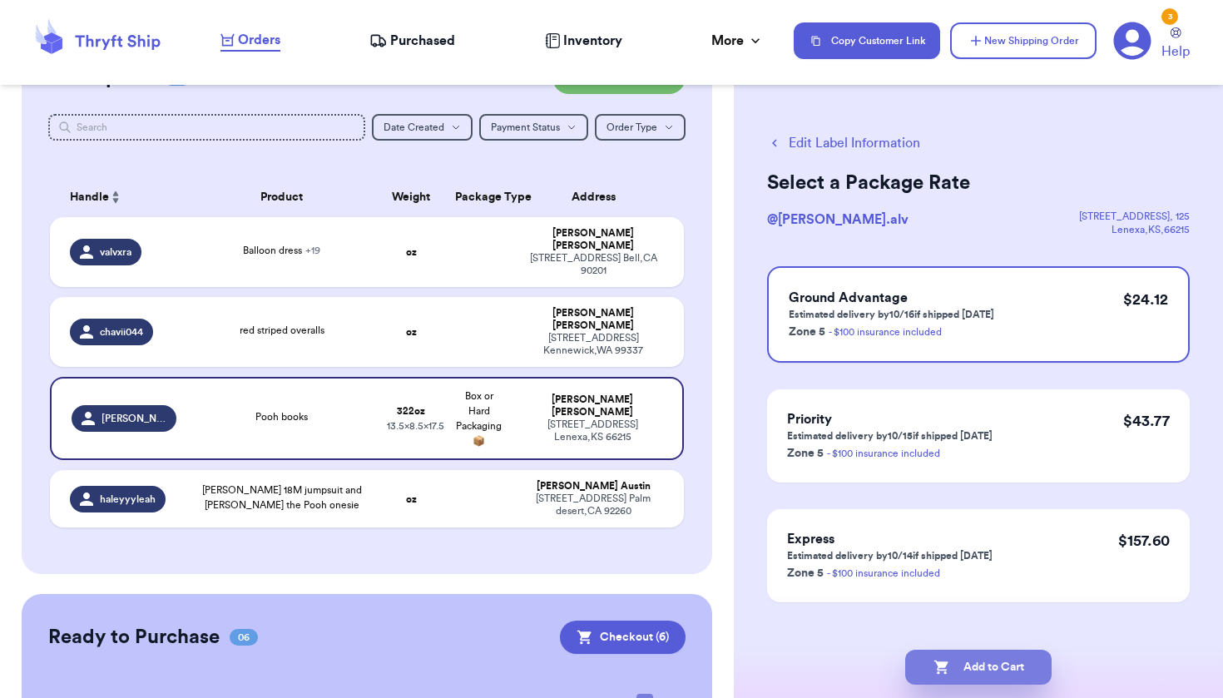
click at [990, 660] on button "Add to Cart" at bounding box center [978, 667] width 146 height 35
checkbox input "true"
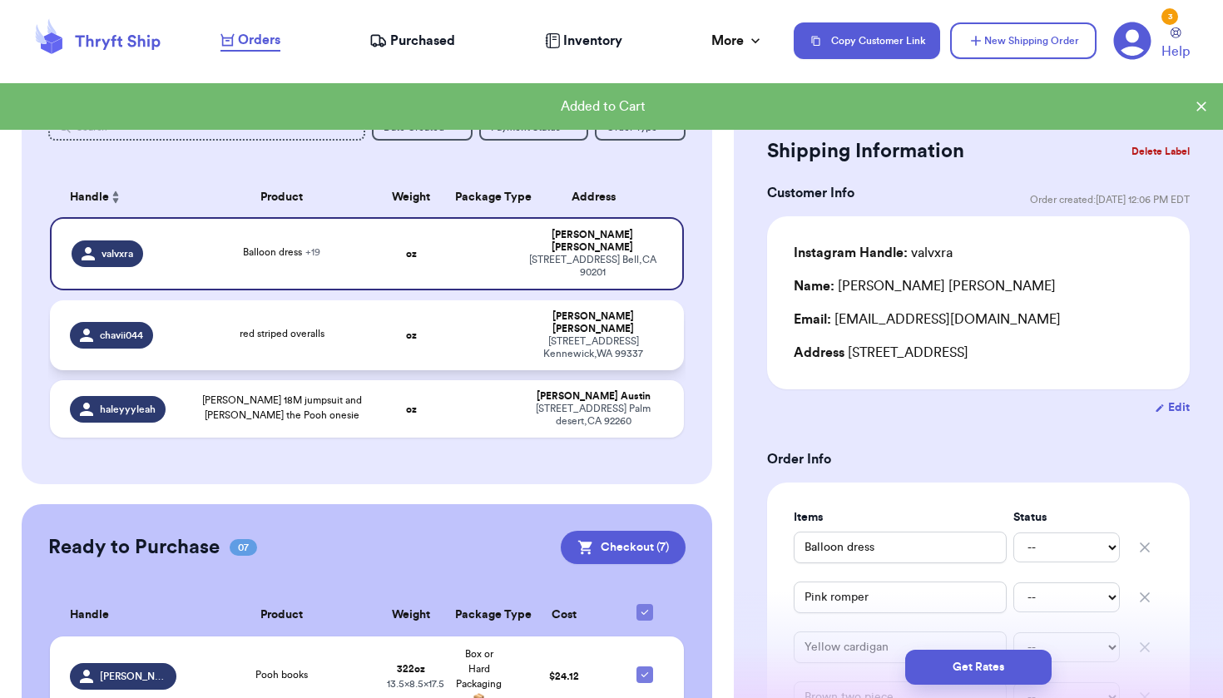
click at [616, 335] on div "[STREET_ADDRESS]" at bounding box center [593, 347] width 141 height 25
type input "red striped overalls"
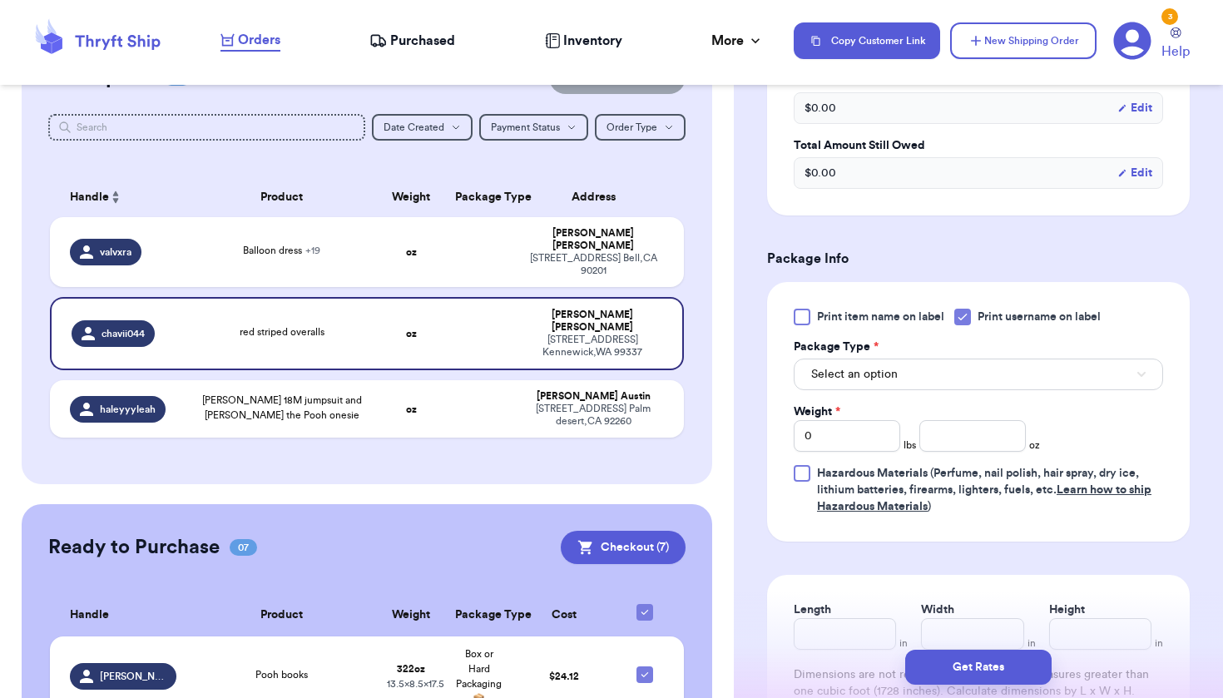
scroll to position [557, 0]
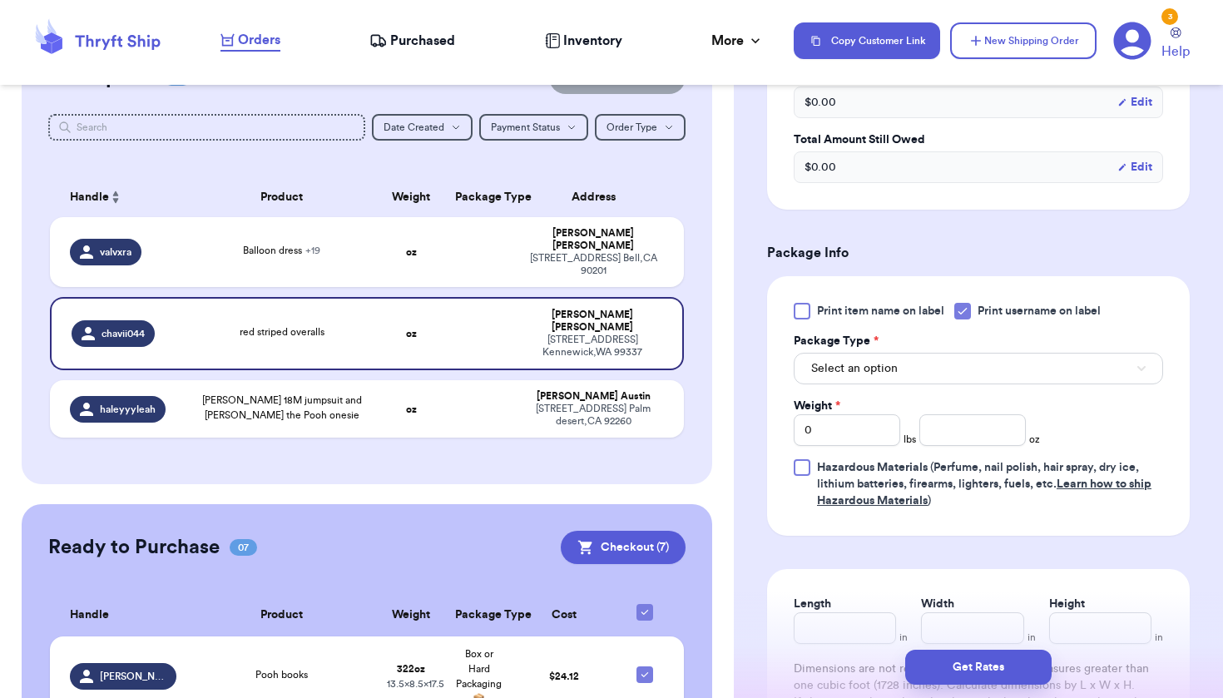
click at [1047, 380] on button "Select an option" at bounding box center [978, 369] width 369 height 32
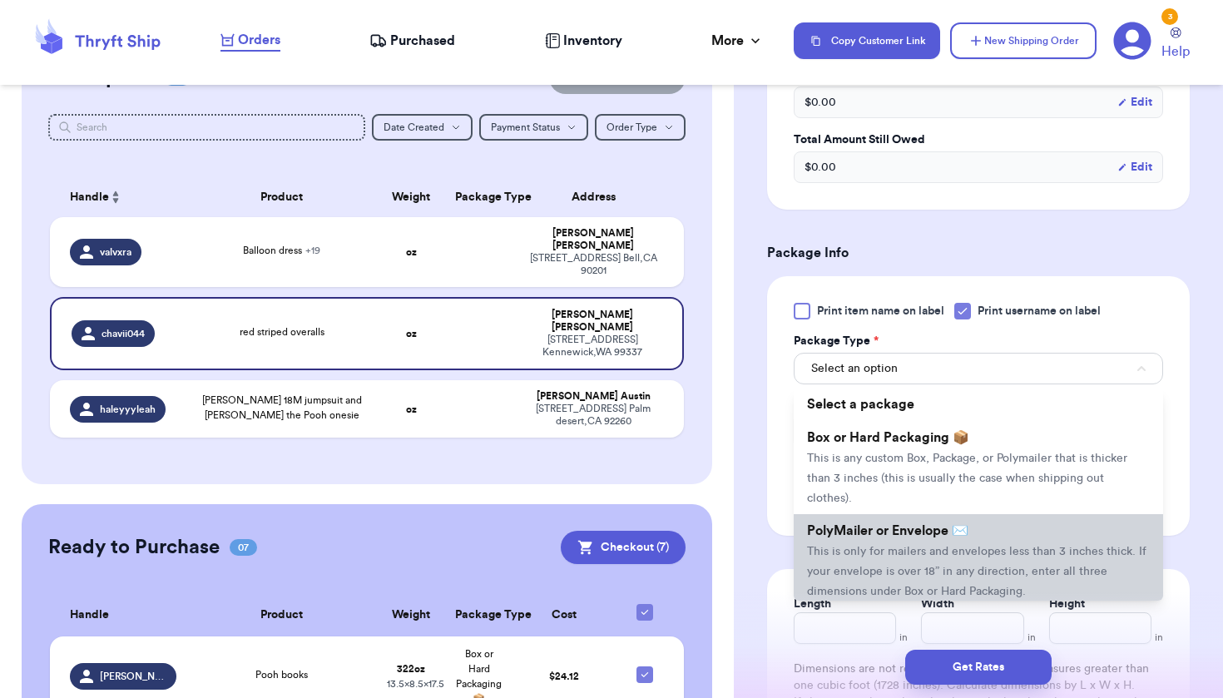
click at [1013, 535] on li "PolyMailer or Envelope ✉️ This is only for mailers and envelopes less than 3 in…" at bounding box center [978, 560] width 369 height 93
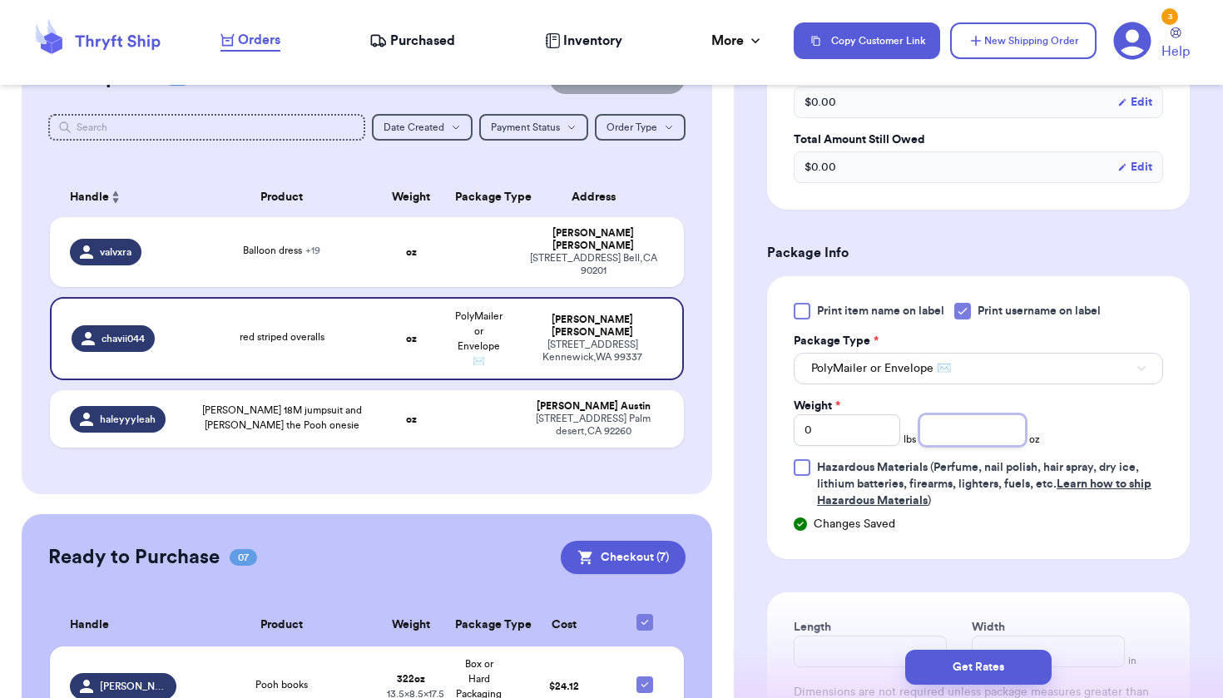
click at [939, 437] on input "number" at bounding box center [972, 430] width 106 height 32
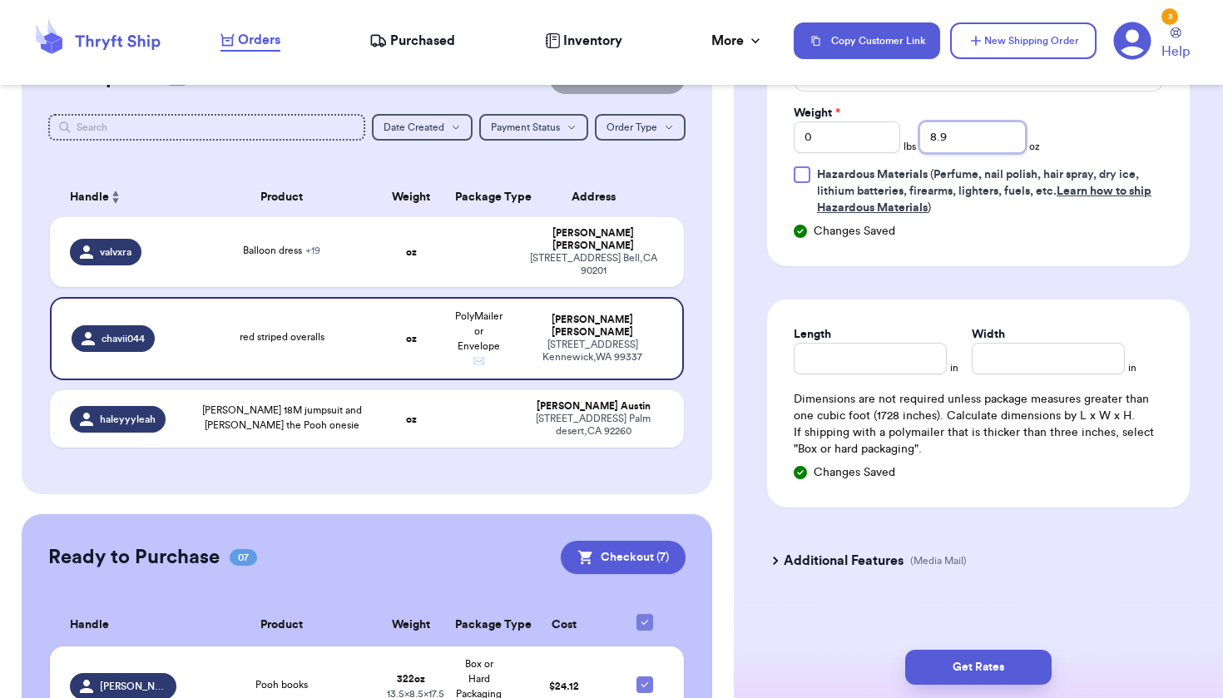
scroll to position [853, 0]
type input "8.9"
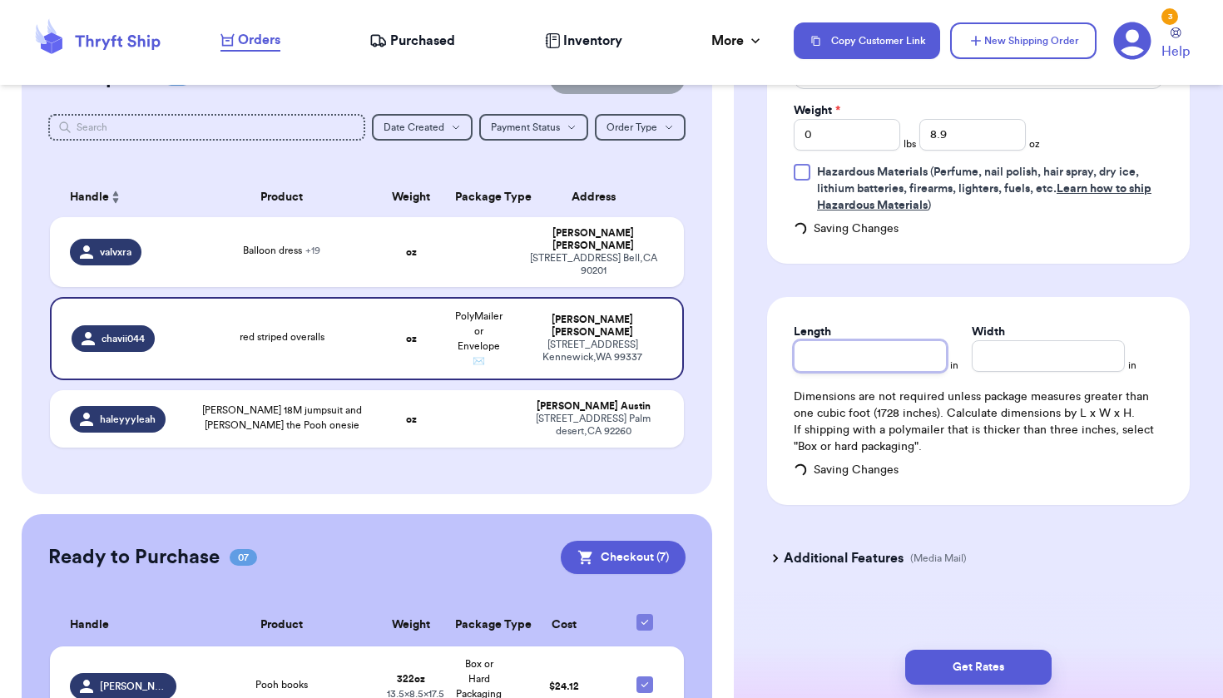
click at [901, 367] on input "Length" at bounding box center [870, 356] width 153 height 32
type input "6"
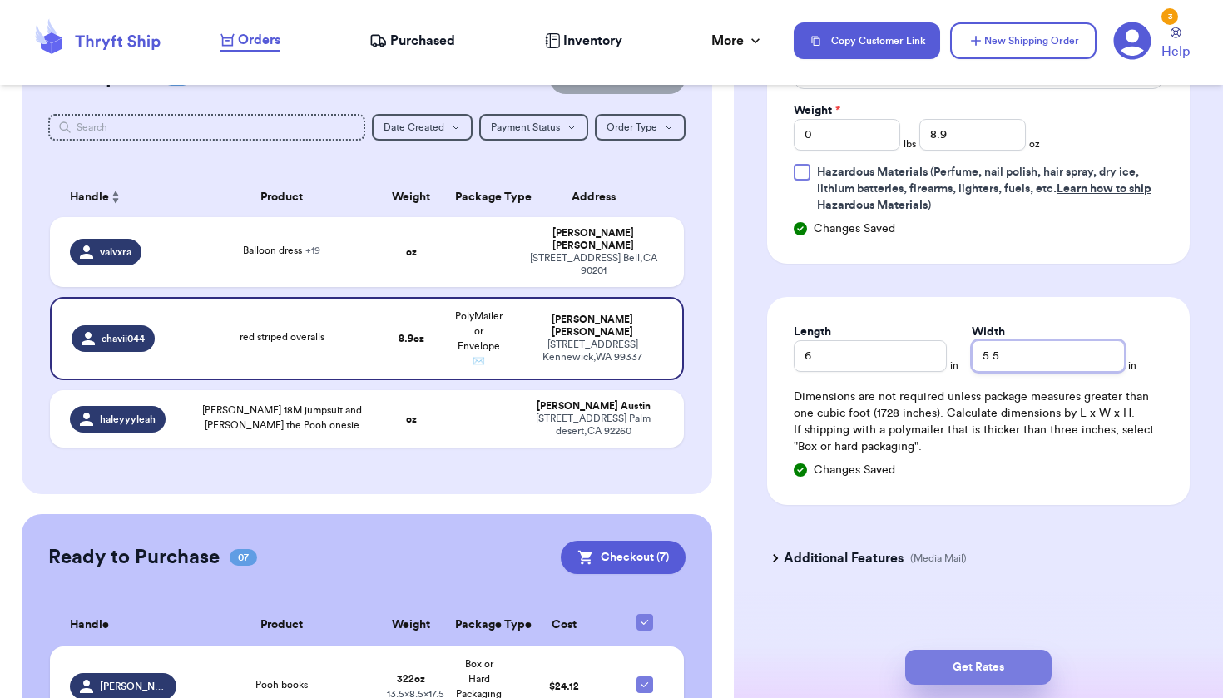
type input "5.5"
click at [997, 667] on button "Get Rates" at bounding box center [978, 667] width 146 height 35
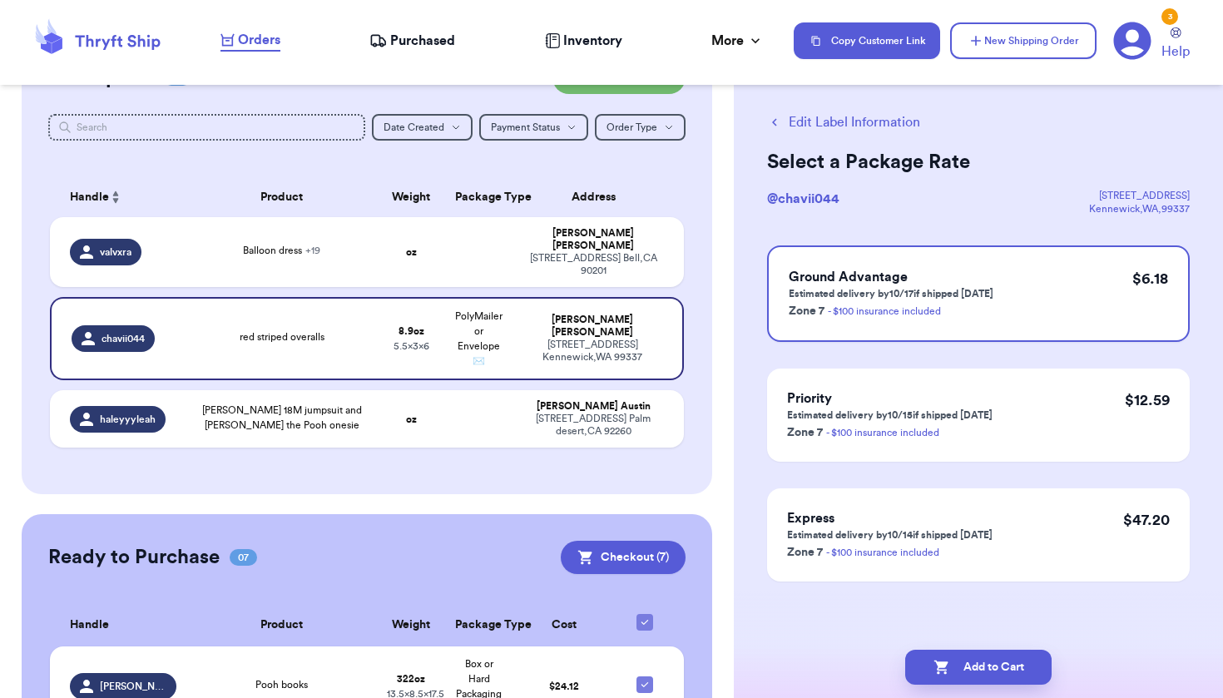
scroll to position [0, 0]
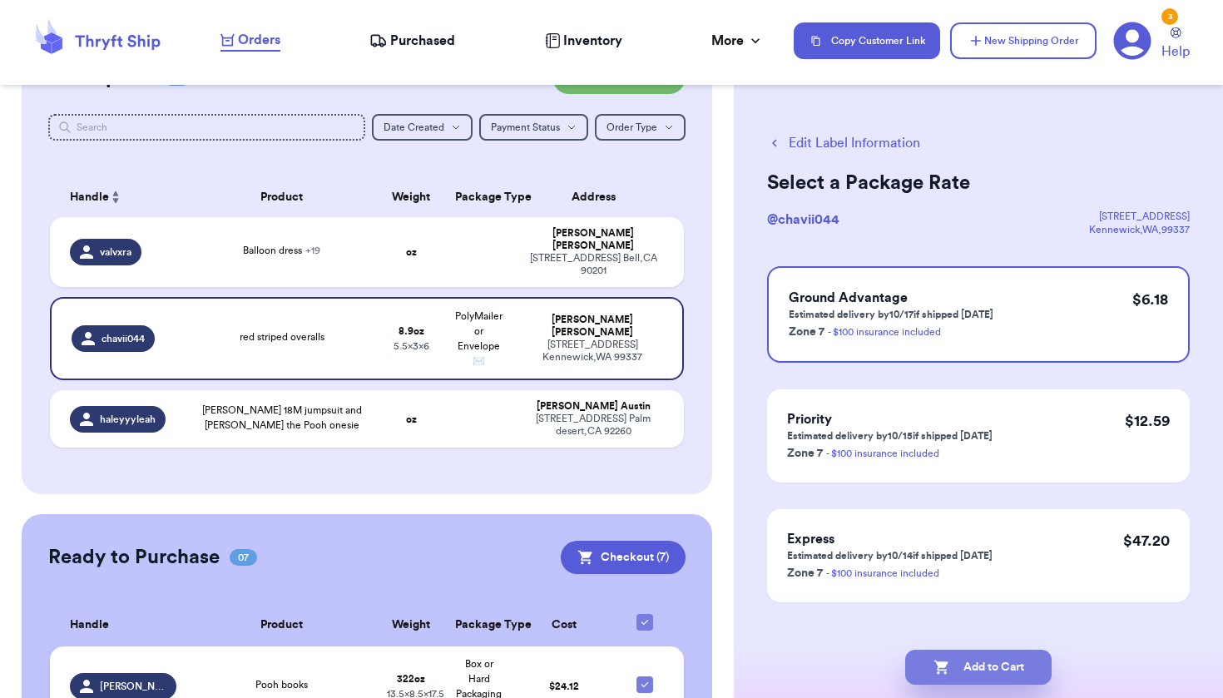
click at [997, 667] on button "Add to Cart" at bounding box center [978, 667] width 146 height 35
checkbox input "true"
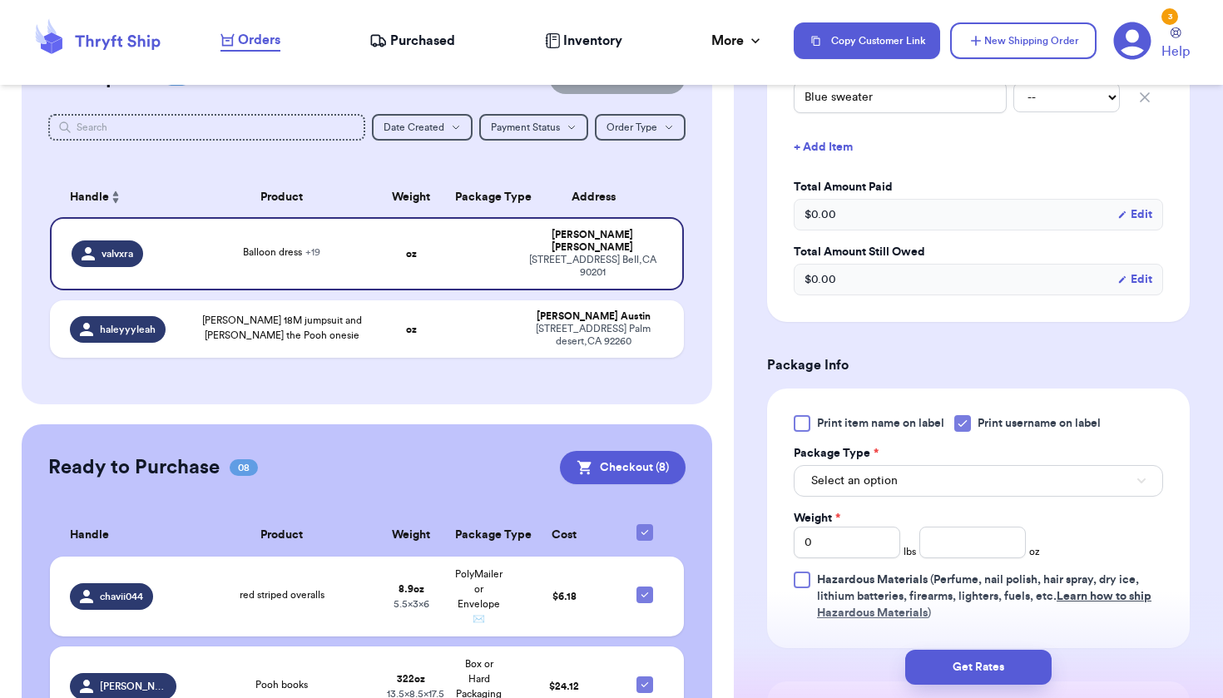
scroll to position [1399, 0]
click at [916, 486] on button "Select an option" at bounding box center [978, 480] width 369 height 32
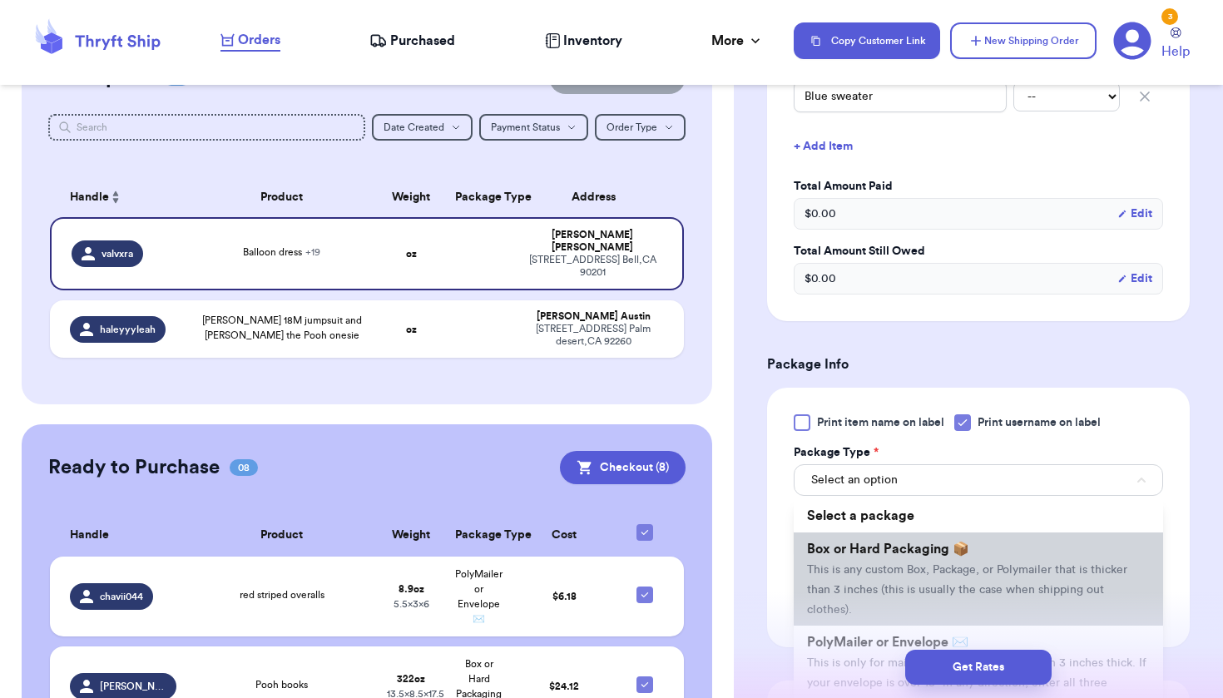
click at [903, 572] on span "This is any custom Box, Package, or Polymailer that is thicker than 3 inches (t…" at bounding box center [967, 590] width 320 height 52
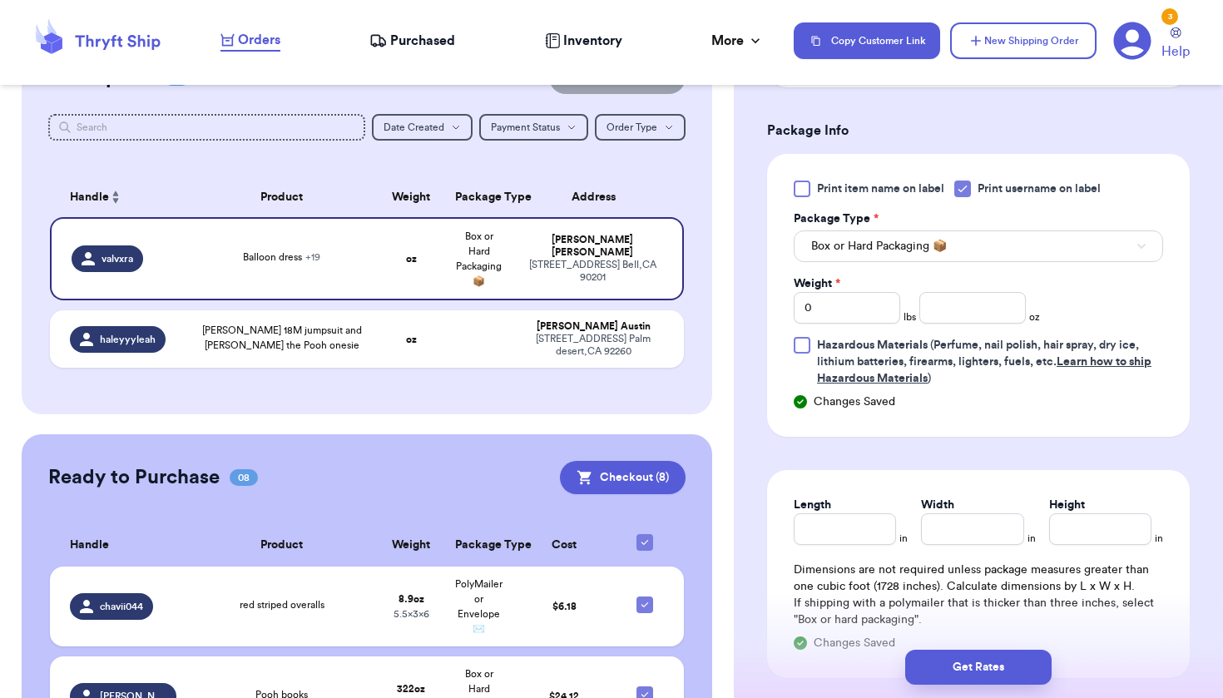
scroll to position [1634, 0]
click at [847, 316] on input "0" at bounding box center [847, 307] width 106 height 32
type input "1"
type input "11"
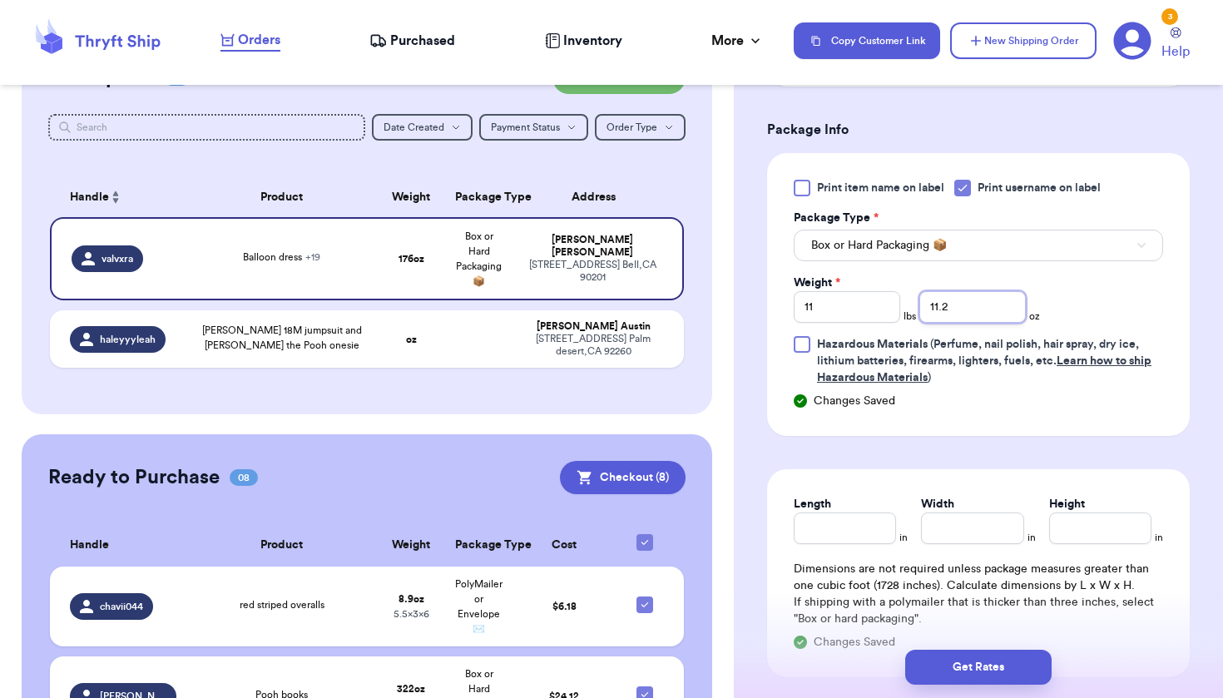
type input "11.2"
type input "22.8"
type input "15.5"
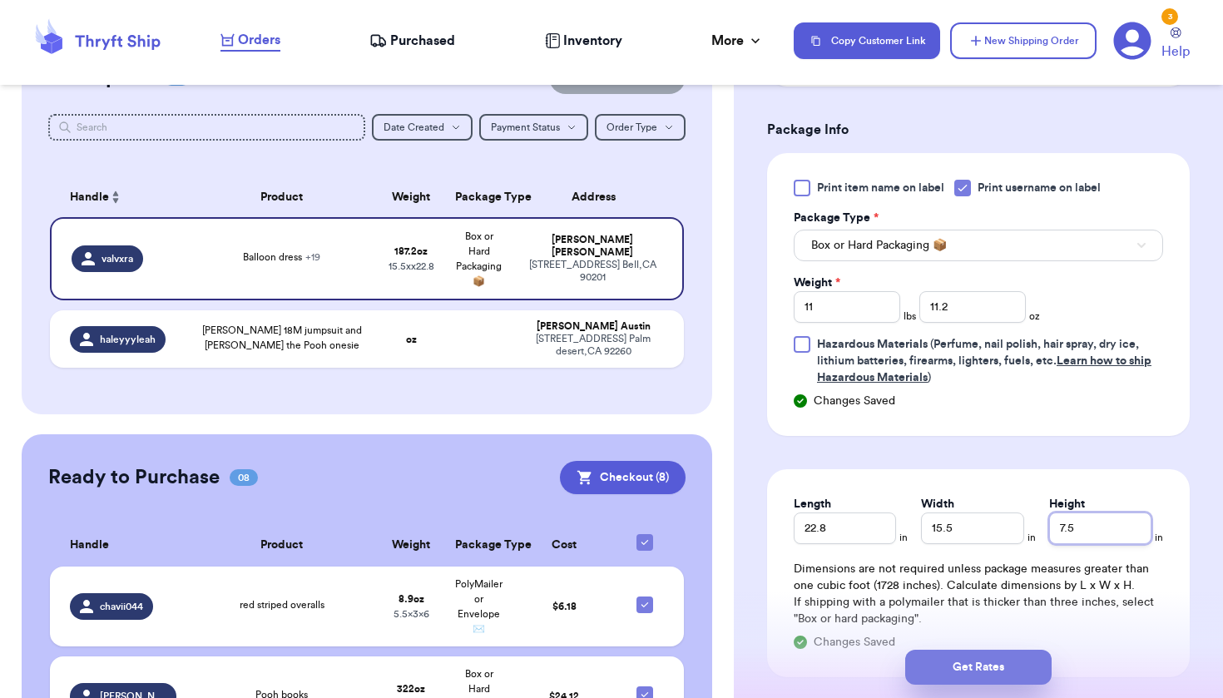
type input "7.5"
click at [975, 672] on button "Get Rates" at bounding box center [978, 667] width 146 height 35
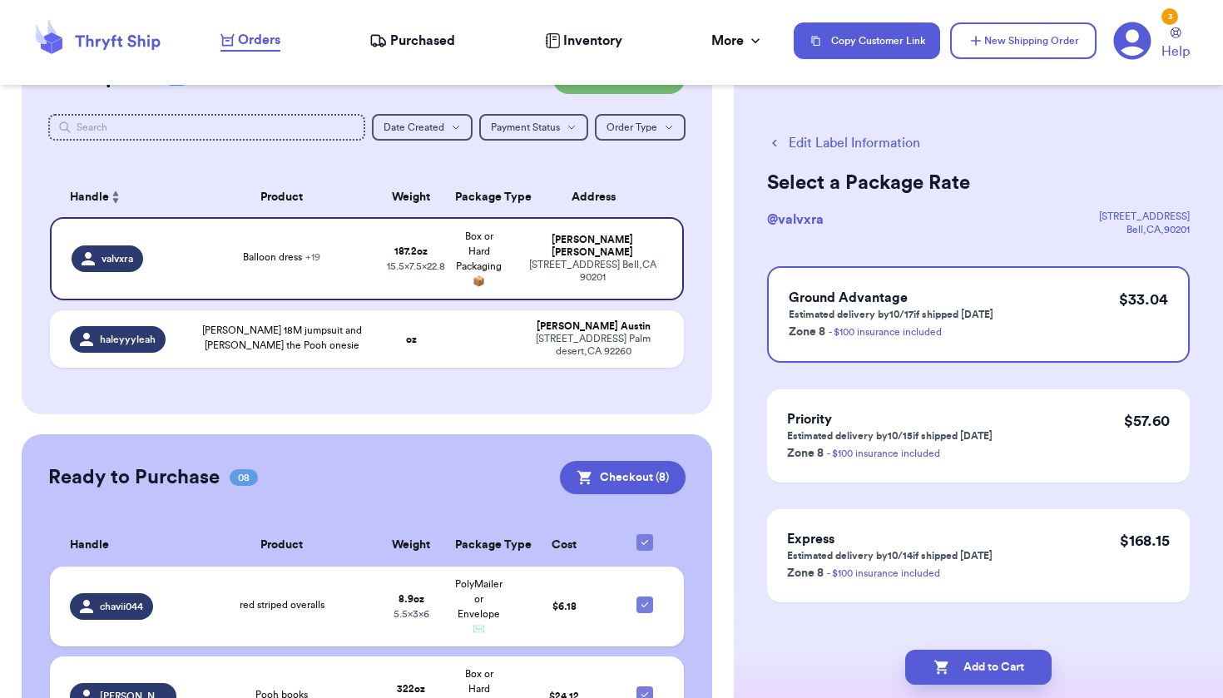
click at [975, 672] on button "Add to Cart" at bounding box center [978, 667] width 146 height 35
checkbox input "true"
